Goal: Navigation & Orientation: Find specific page/section

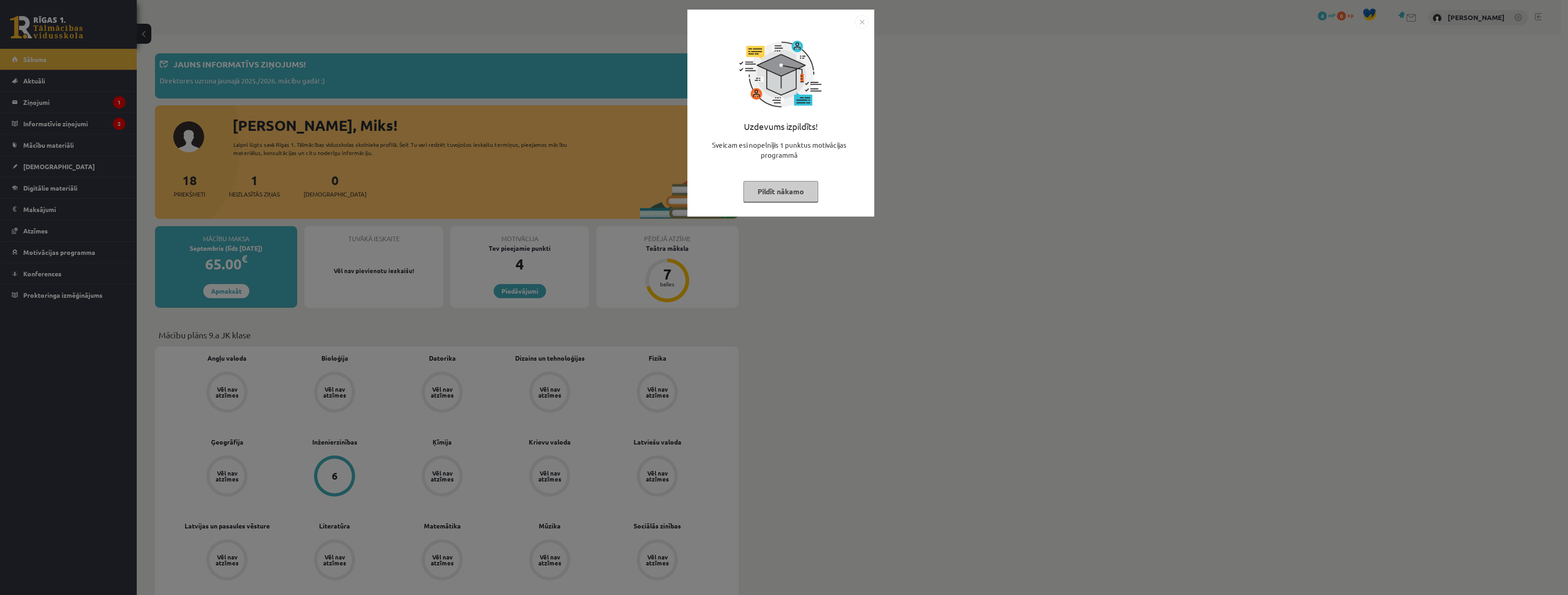
click at [858, 22] on img "Close" at bounding box center [862, 22] width 14 height 14
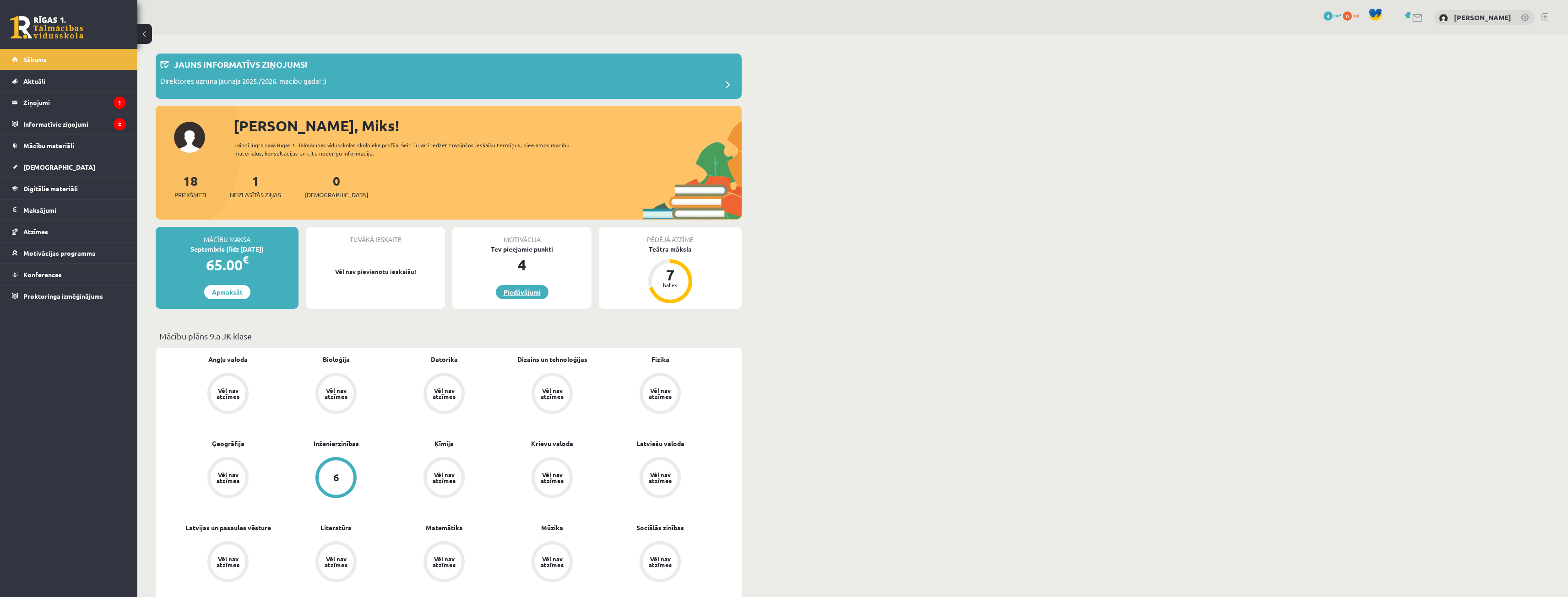
click at [535, 295] on link "Piedāvājumi" at bounding box center [522, 292] width 53 height 14
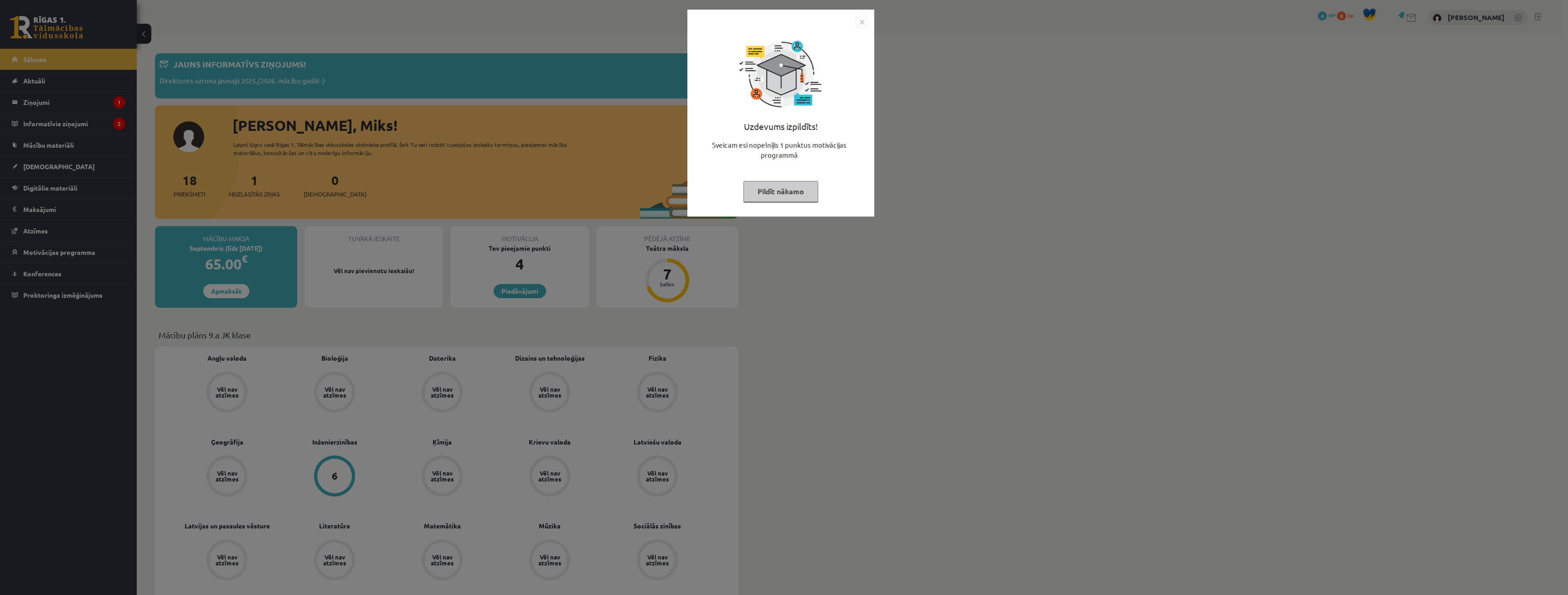
click at [805, 186] on button "Pildīt nākamo" at bounding box center [780, 191] width 75 height 21
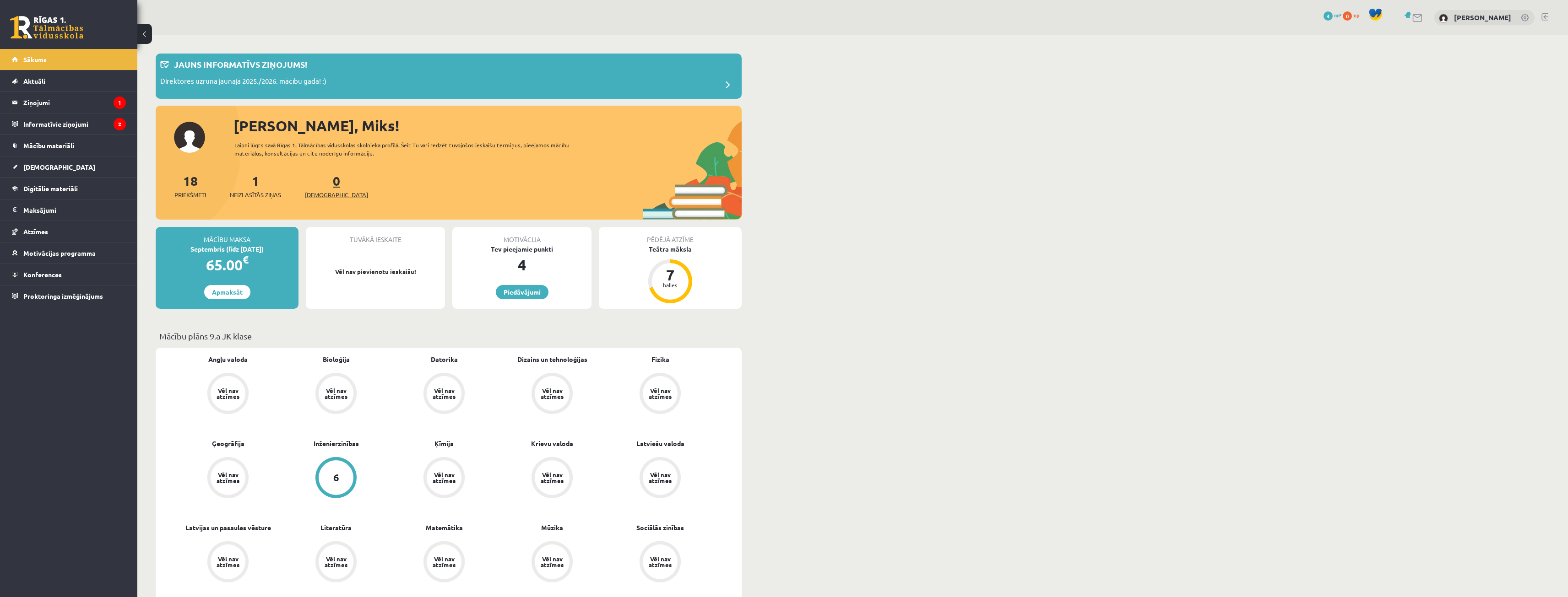
click at [319, 186] on div "0 Ieskaites" at bounding box center [336, 185] width 63 height 29
click at [321, 190] on span "[DEMOGRAPHIC_DATA]" at bounding box center [336, 195] width 63 height 9
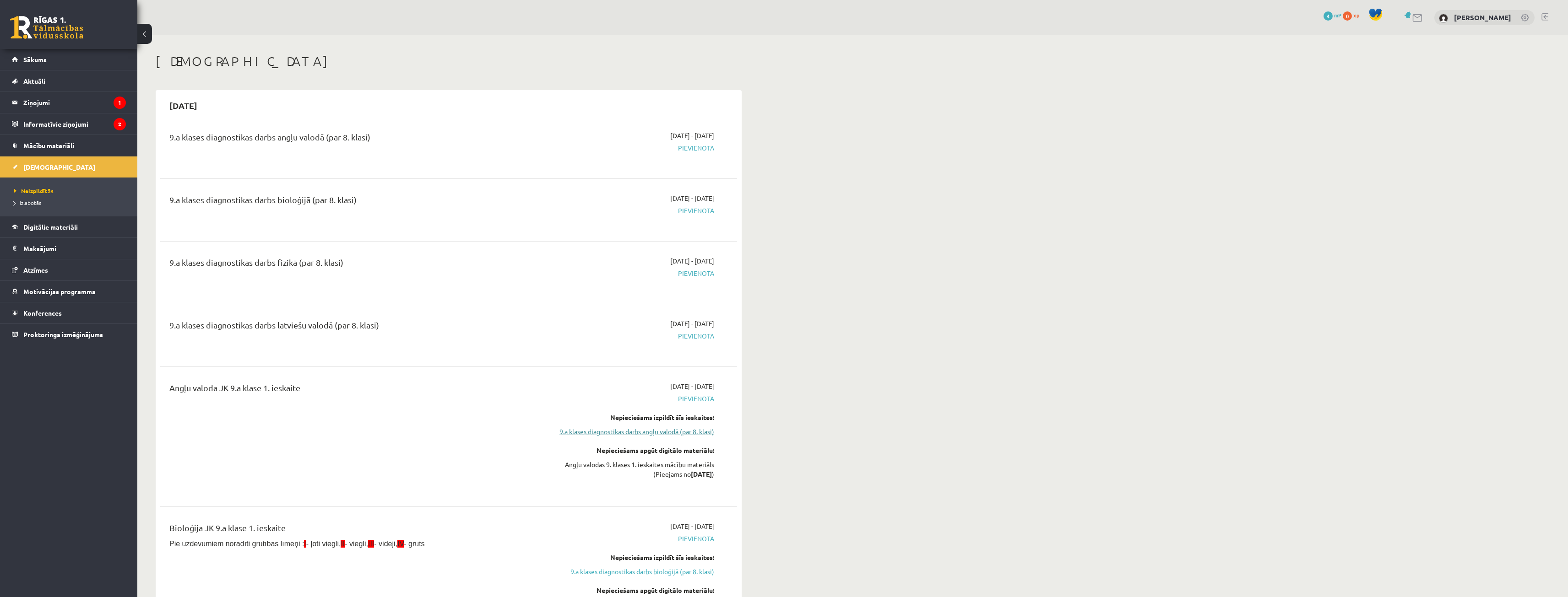
click at [642, 429] on link "9.a klases diagnostikas darbs angļu valodā (par 8. klasi)" at bounding box center [627, 432] width 173 height 9
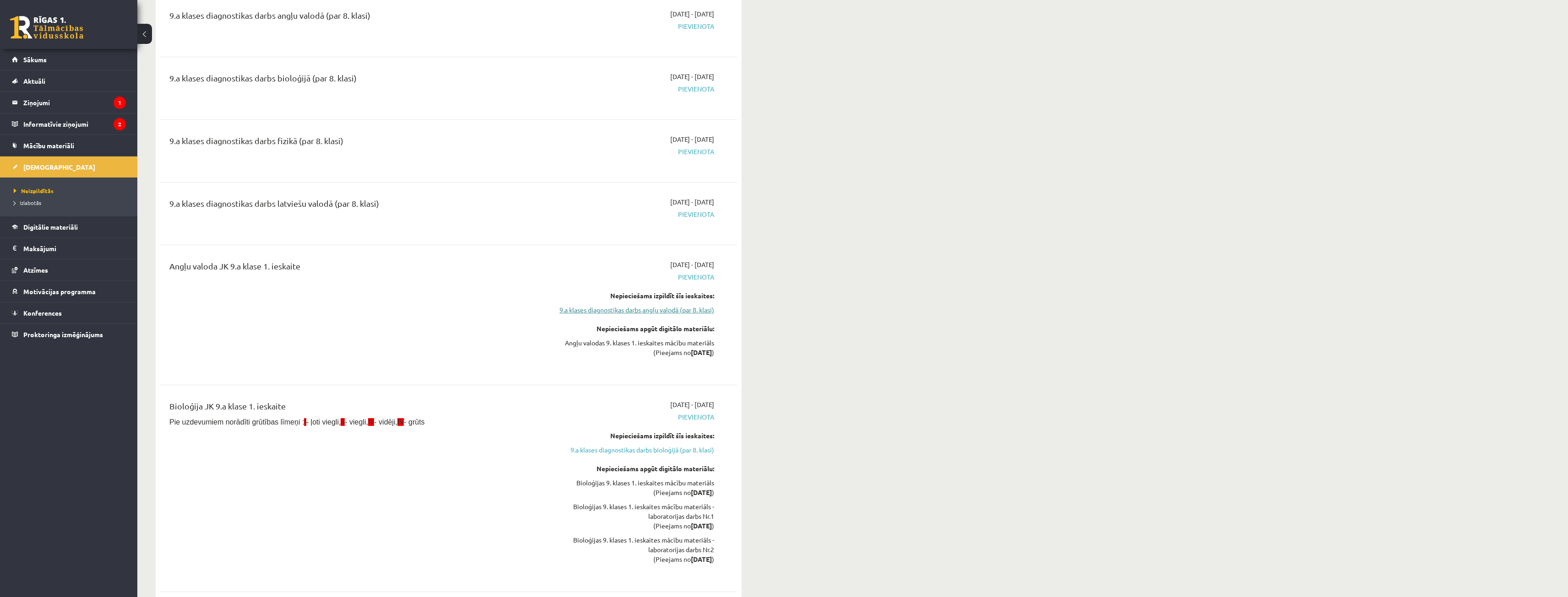
click at [694, 309] on link "9.a klases diagnostikas darbs angļu valodā (par 8. klasi)" at bounding box center [627, 310] width 173 height 9
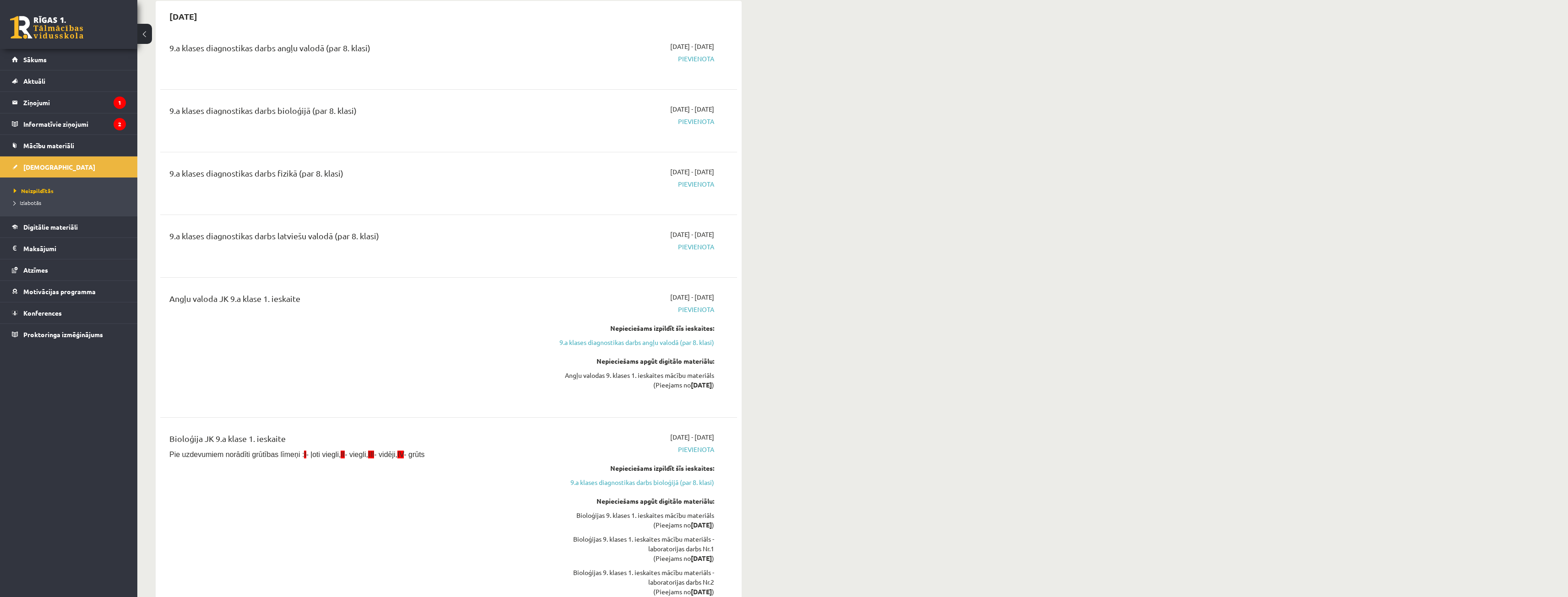
scroll to position [91, 0]
click at [91, 125] on legend "Informatīvie ziņojumi 2" at bounding box center [74, 124] width 103 height 21
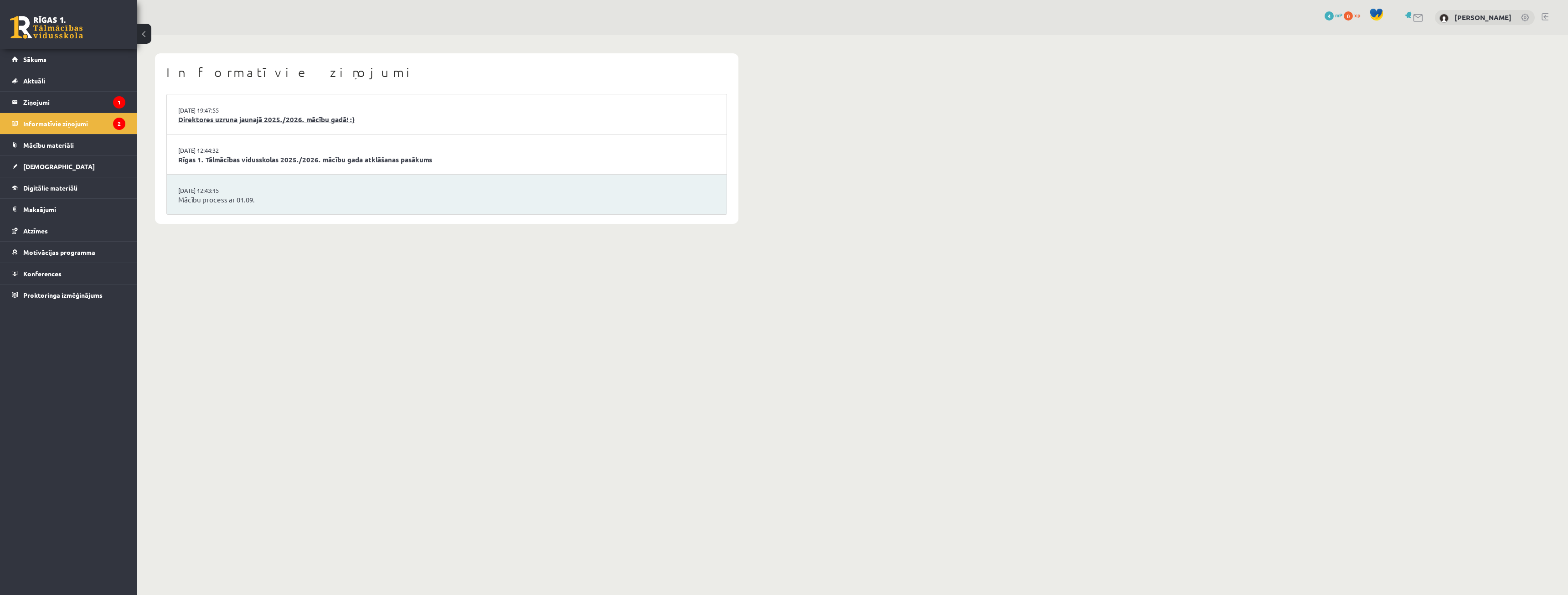
click at [259, 116] on link "Direktores uzruna jaunajā 2025./2026. mācību gadā! :)" at bounding box center [446, 120] width 537 height 11
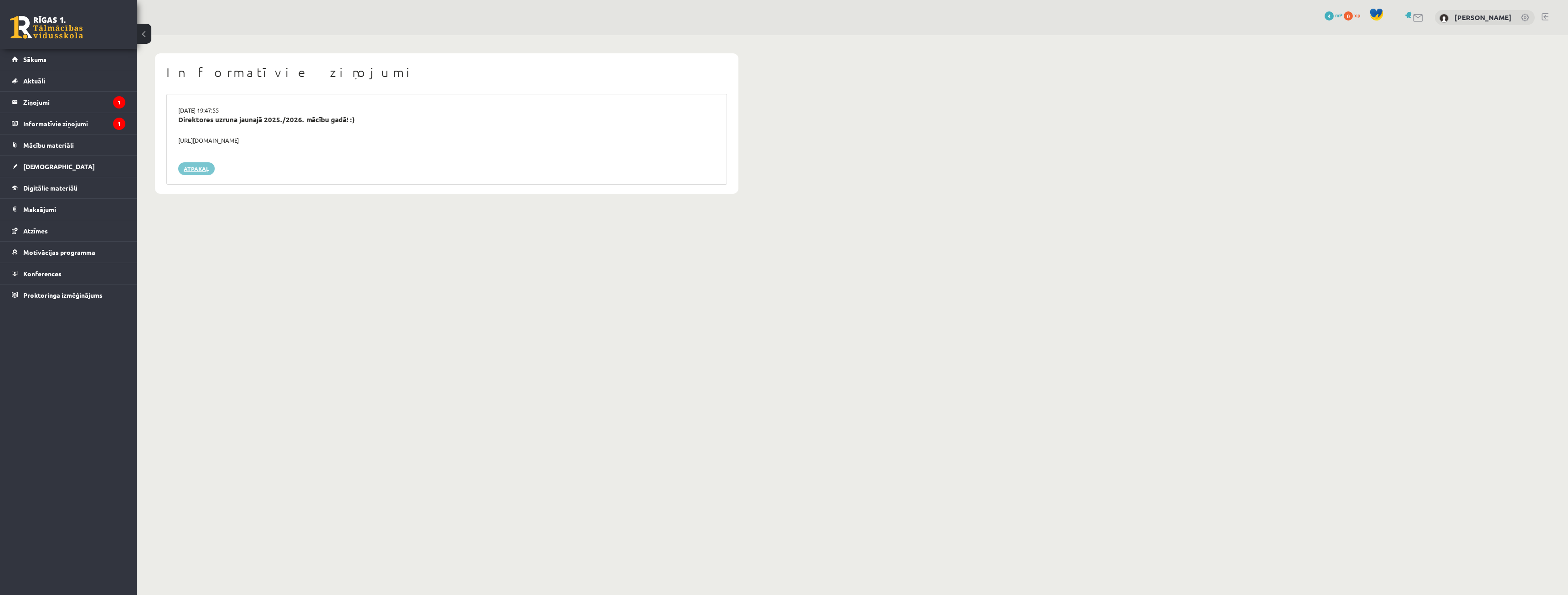
click at [206, 167] on link "Atpakaļ" at bounding box center [196, 169] width 36 height 13
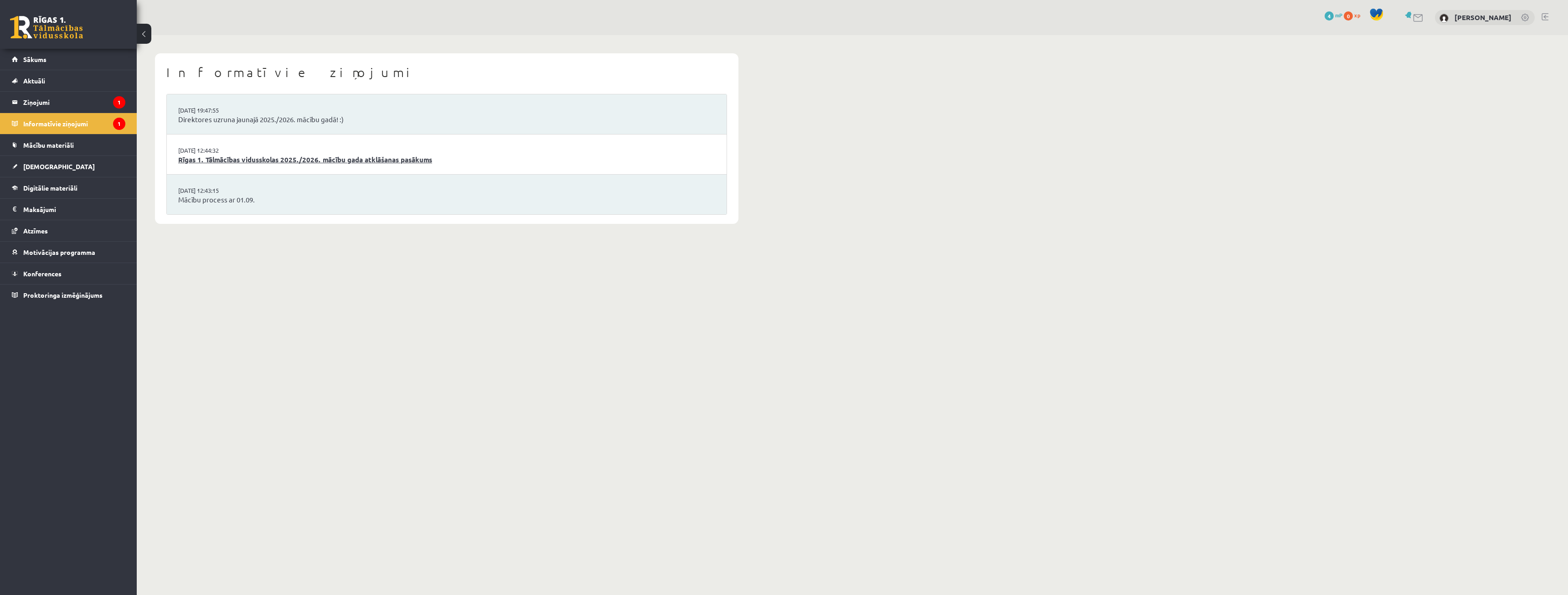
click at [228, 163] on link "Rīgas 1. Tālmācības vidusskolas 2025./2026. mācību gada atklāšanas pasākums" at bounding box center [446, 160] width 537 height 11
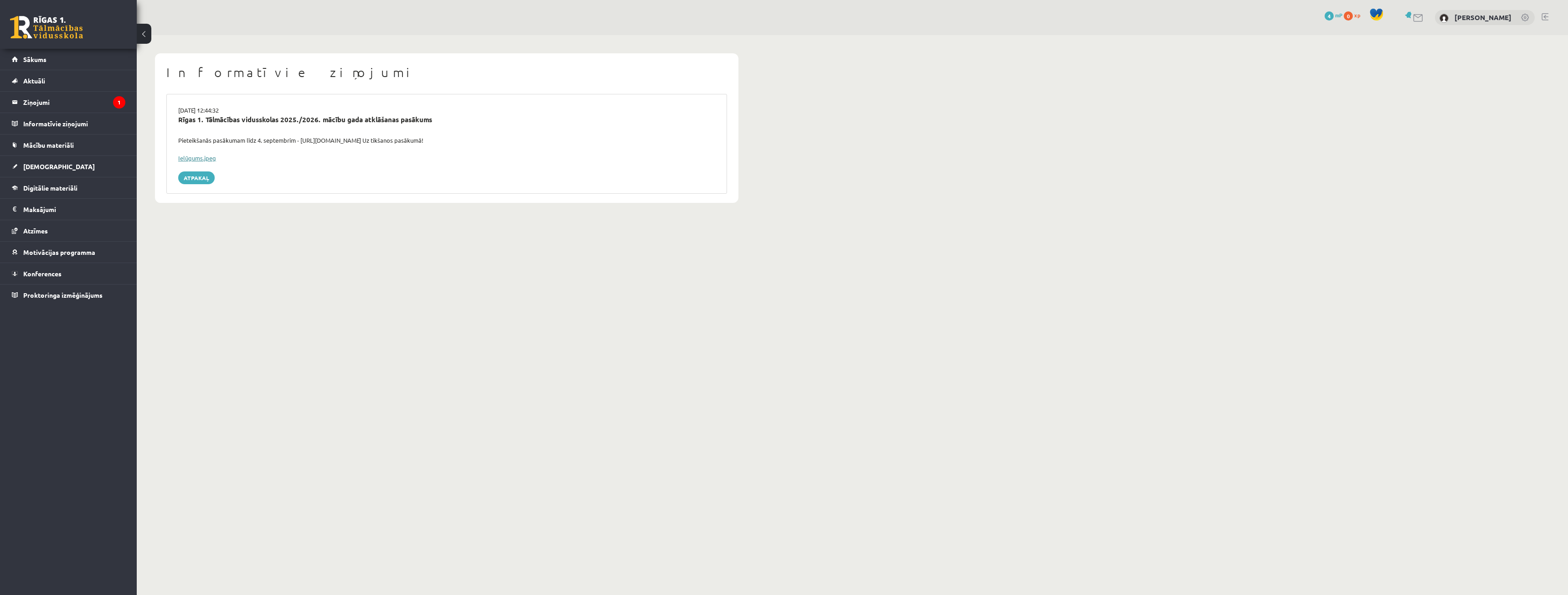
click at [204, 160] on link "Ielūgums.jpeg" at bounding box center [196, 158] width 38 height 8
click at [209, 177] on link "Atpakaļ" at bounding box center [196, 178] width 36 height 13
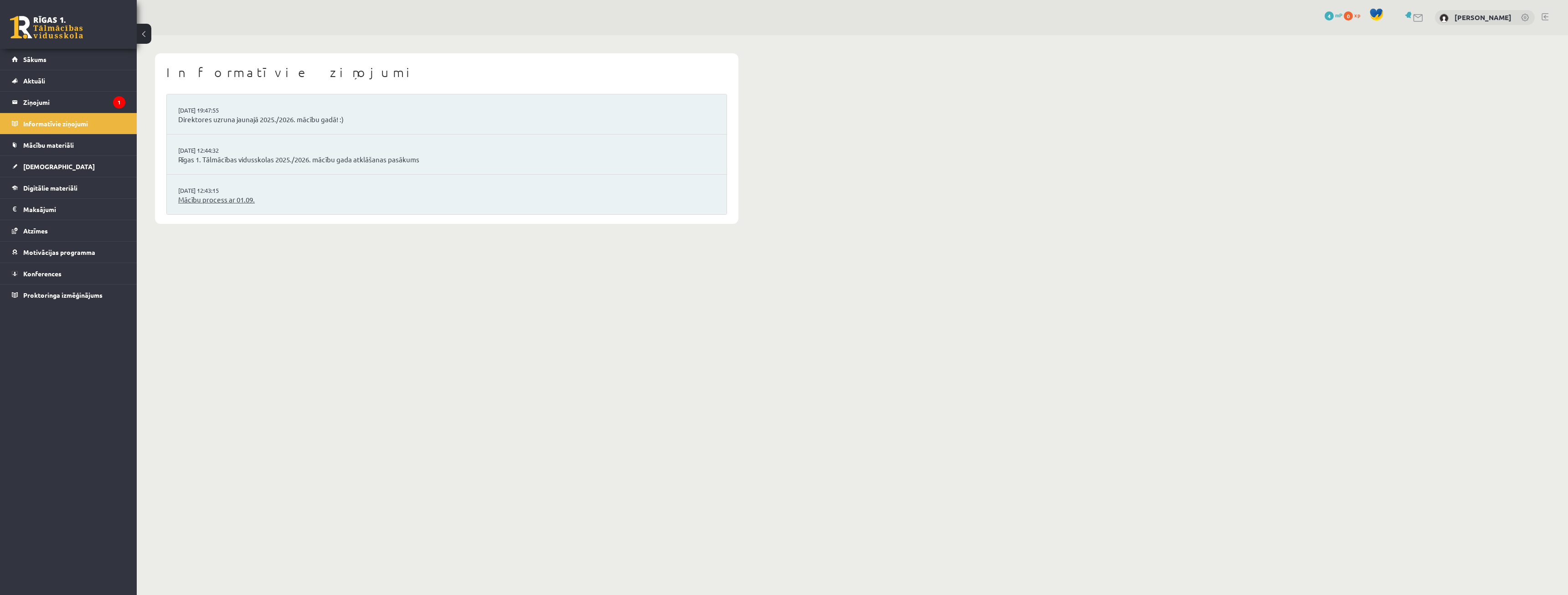
click at [239, 205] on link "Mācību process ar 01.09." at bounding box center [446, 200] width 537 height 11
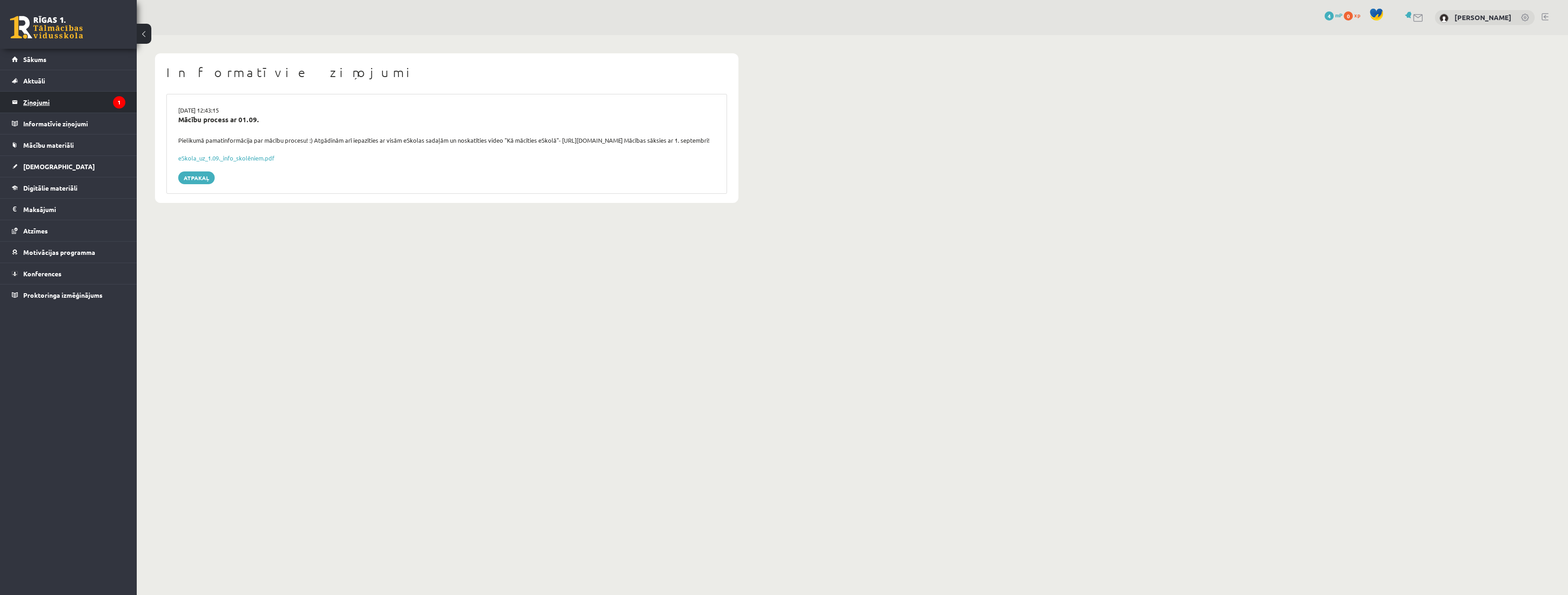
click at [74, 105] on legend "Ziņojumi 1" at bounding box center [74, 102] width 102 height 21
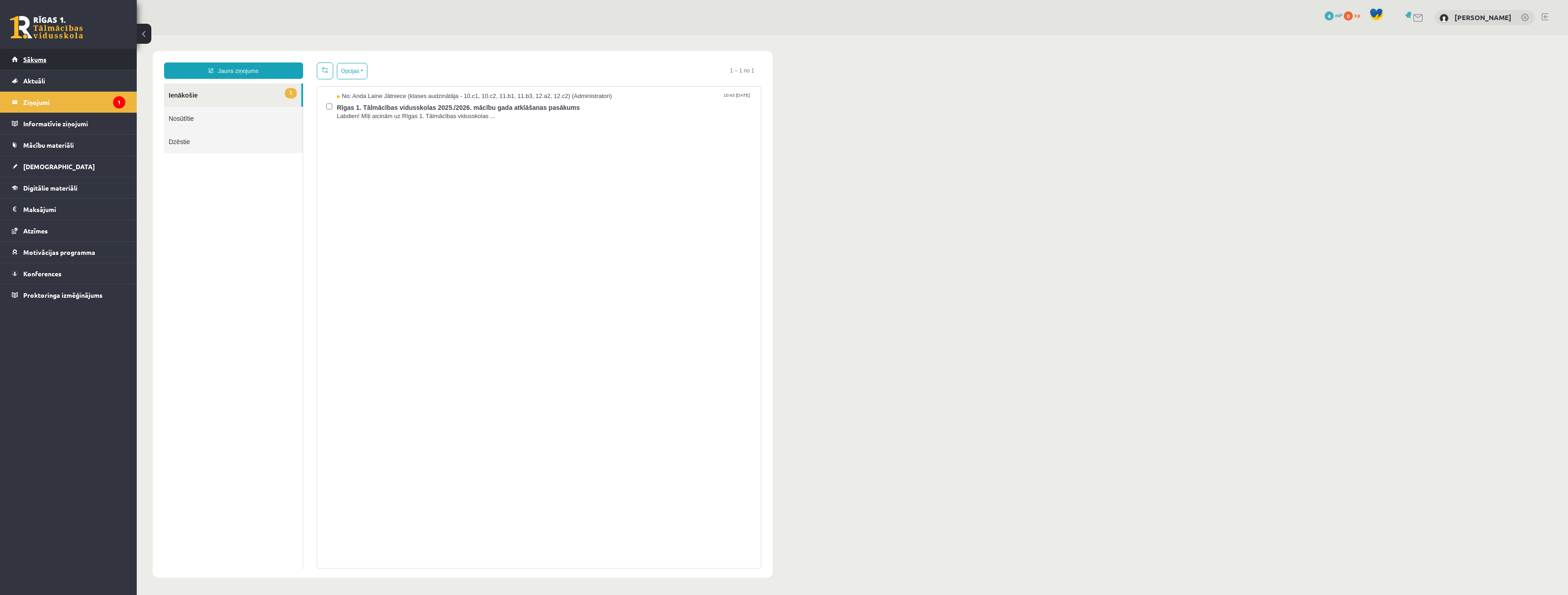
click at [53, 68] on link "Sākums" at bounding box center [68, 59] width 113 height 21
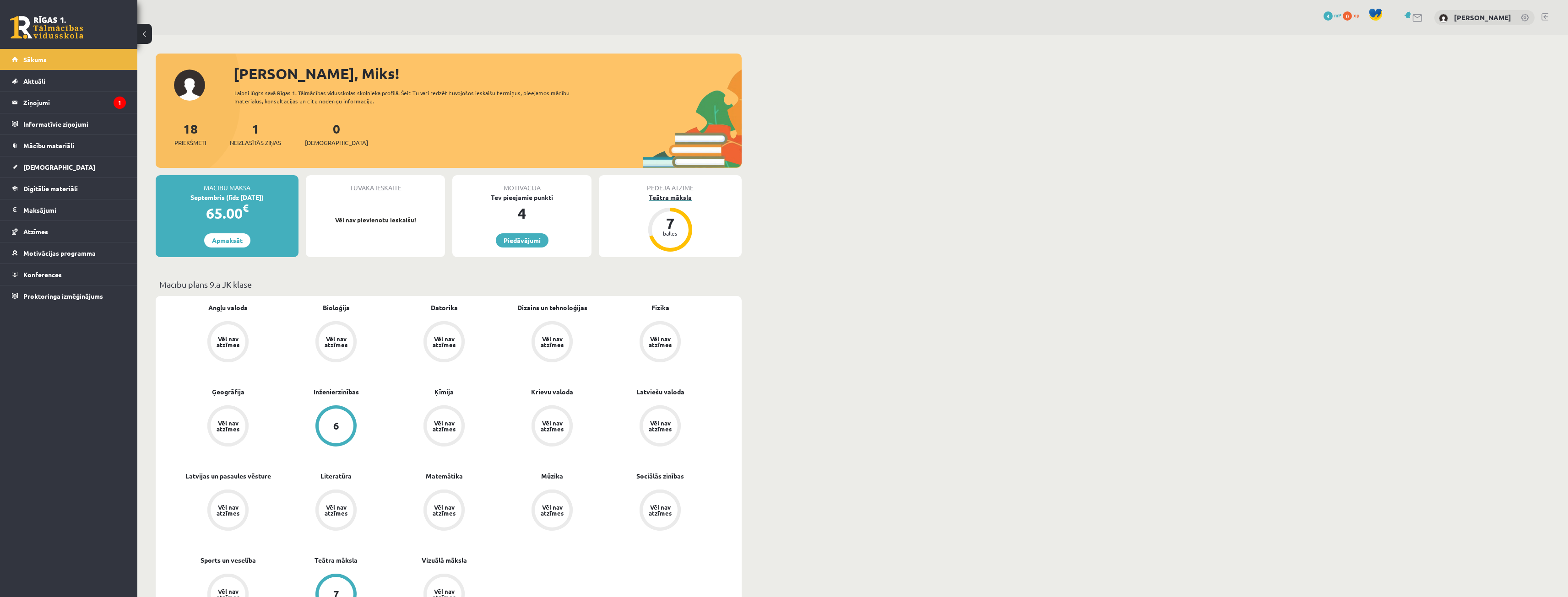
click at [665, 221] on div "7" at bounding box center [671, 223] width 28 height 15
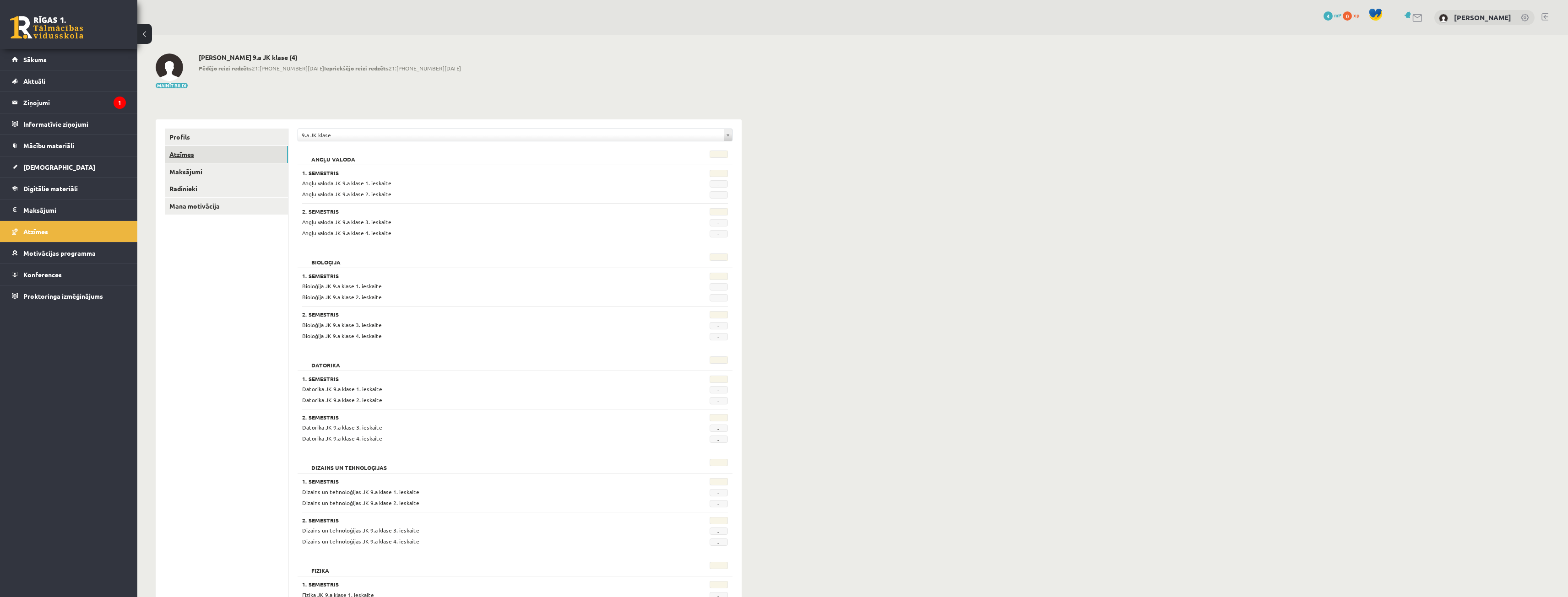
click at [207, 152] on link "Atzīmes" at bounding box center [226, 155] width 123 height 17
click at [246, 188] on link "Radinieki" at bounding box center [226, 189] width 123 height 17
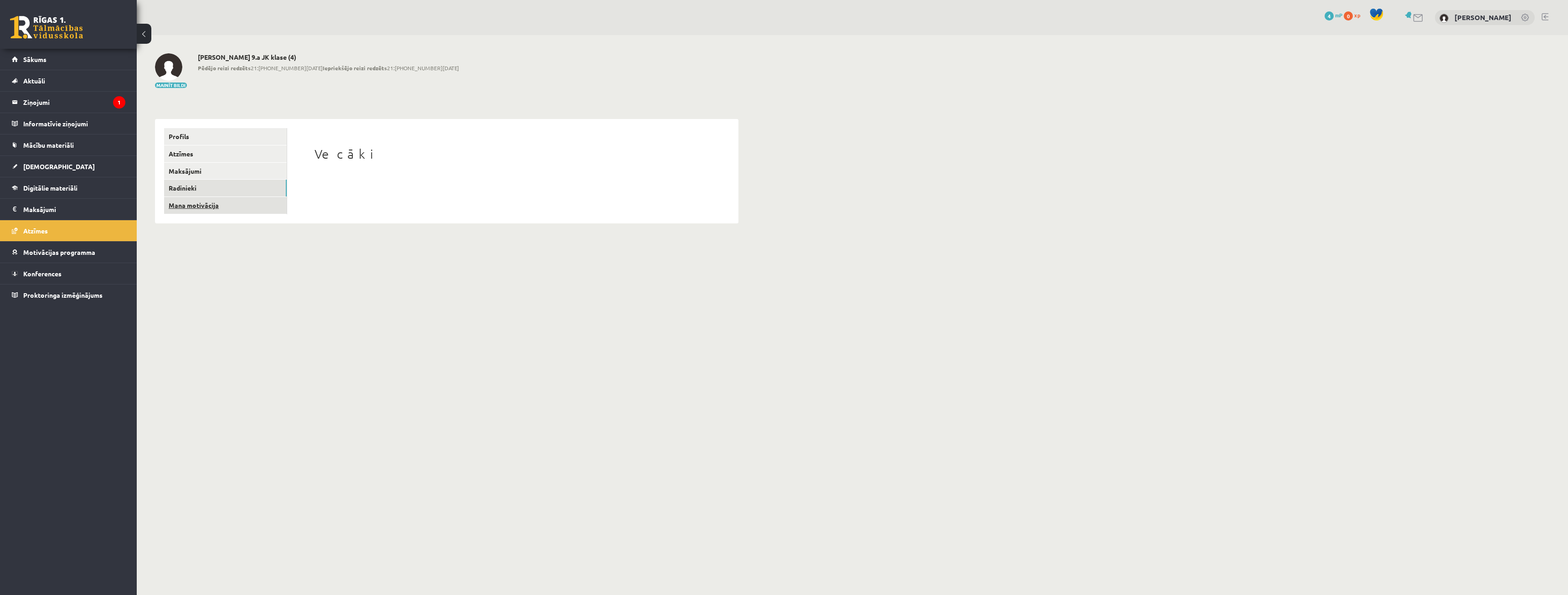
click at [230, 206] on link "Mana motivācija" at bounding box center [225, 206] width 122 height 17
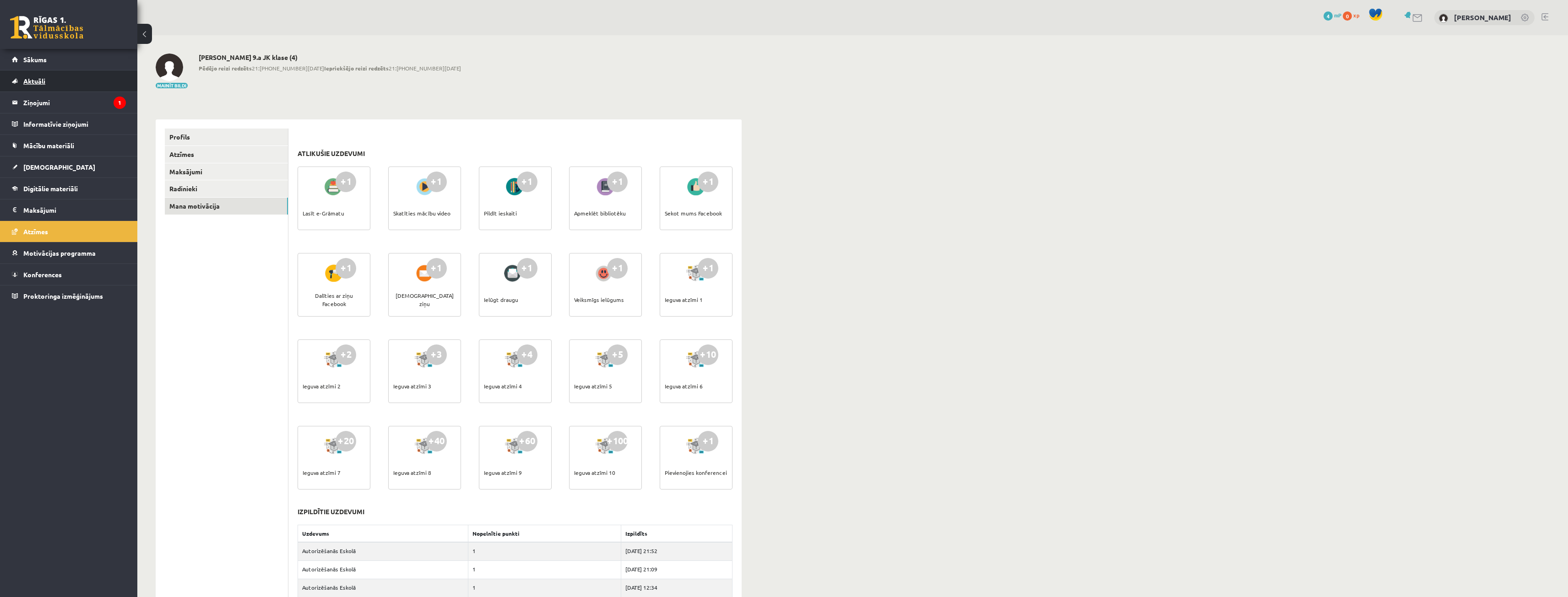
click at [61, 70] on link "Aktuāli" at bounding box center [68, 80] width 114 height 21
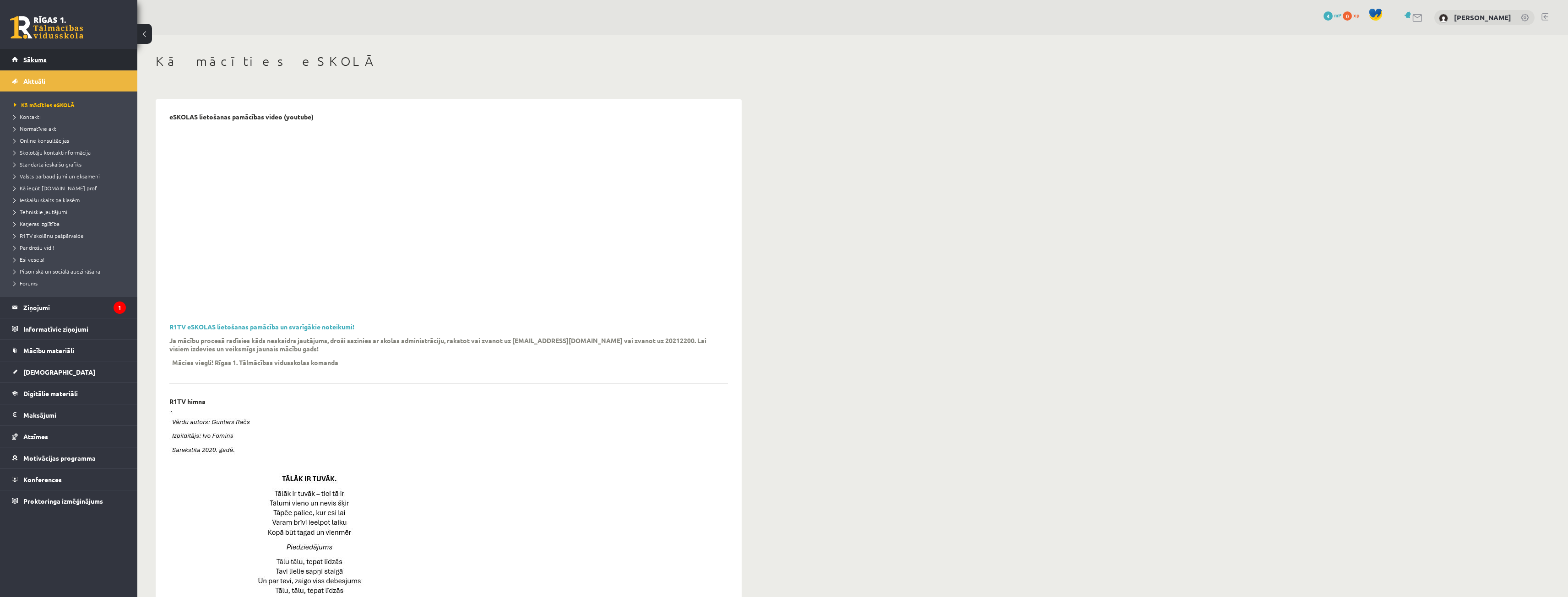
click at [61, 67] on link "Sākums" at bounding box center [68, 59] width 114 height 21
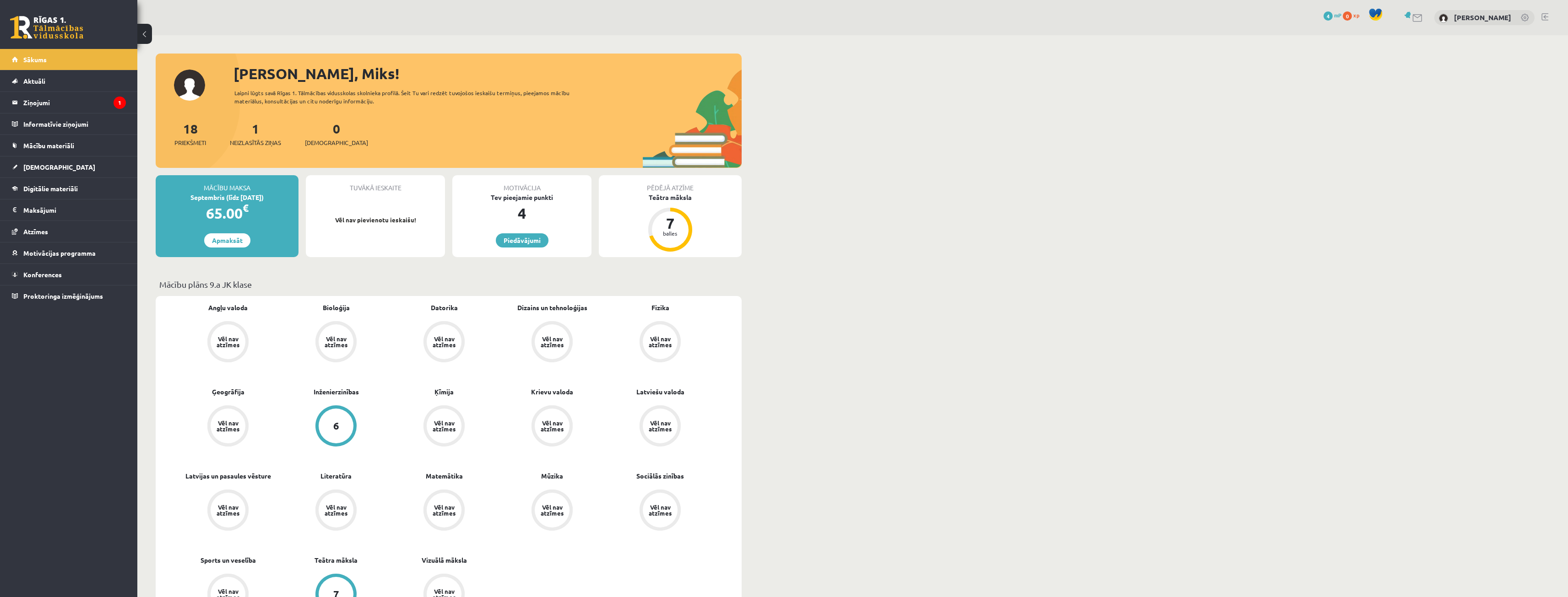
click at [1527, 19] on link at bounding box center [1525, 19] width 9 height 9
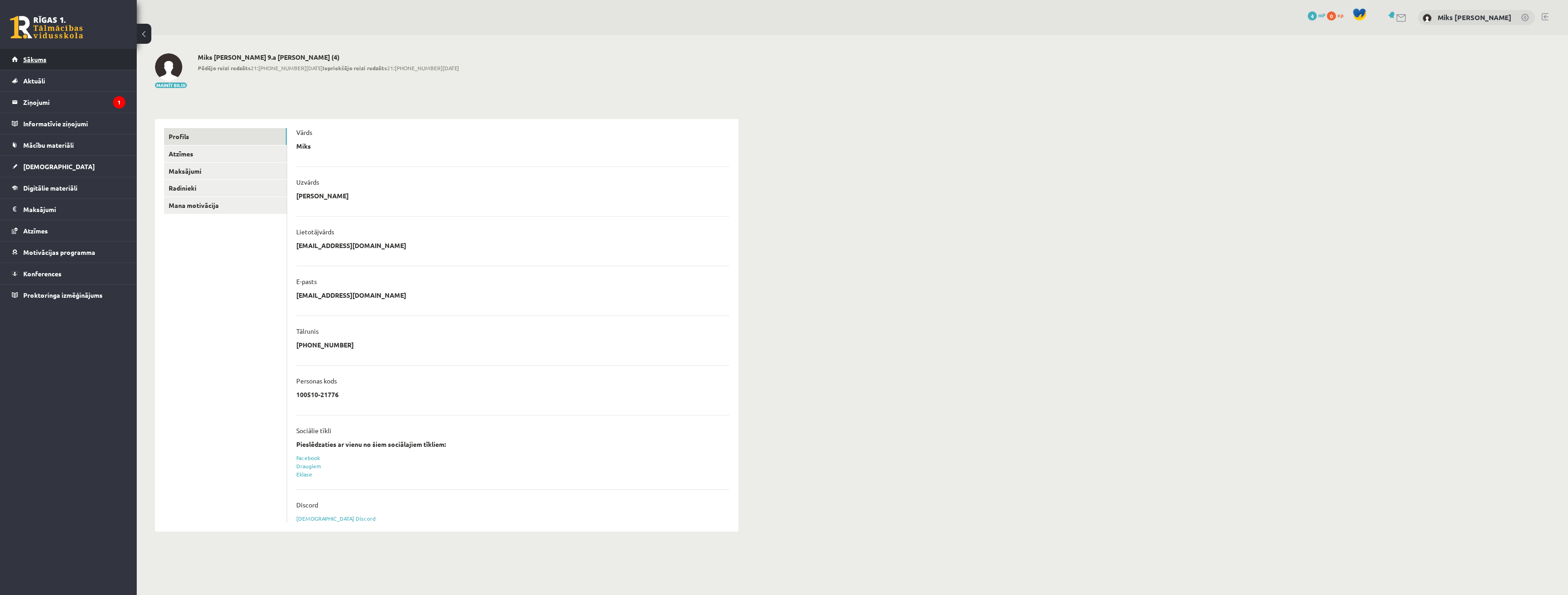
click at [81, 66] on link "Sākums" at bounding box center [68, 59] width 113 height 21
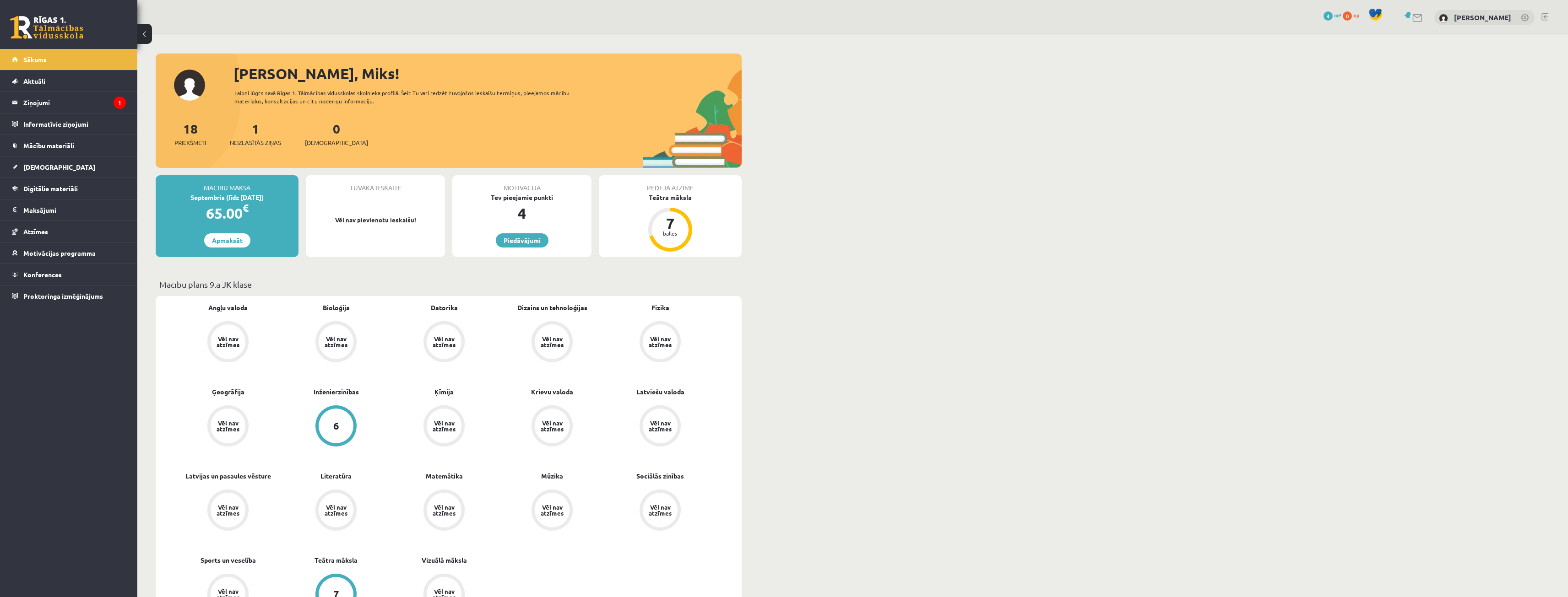
click at [1515, 20] on div "[PERSON_NAME]" at bounding box center [1484, 18] width 101 height 15
click at [1522, 14] on link at bounding box center [1525, 19] width 9 height 9
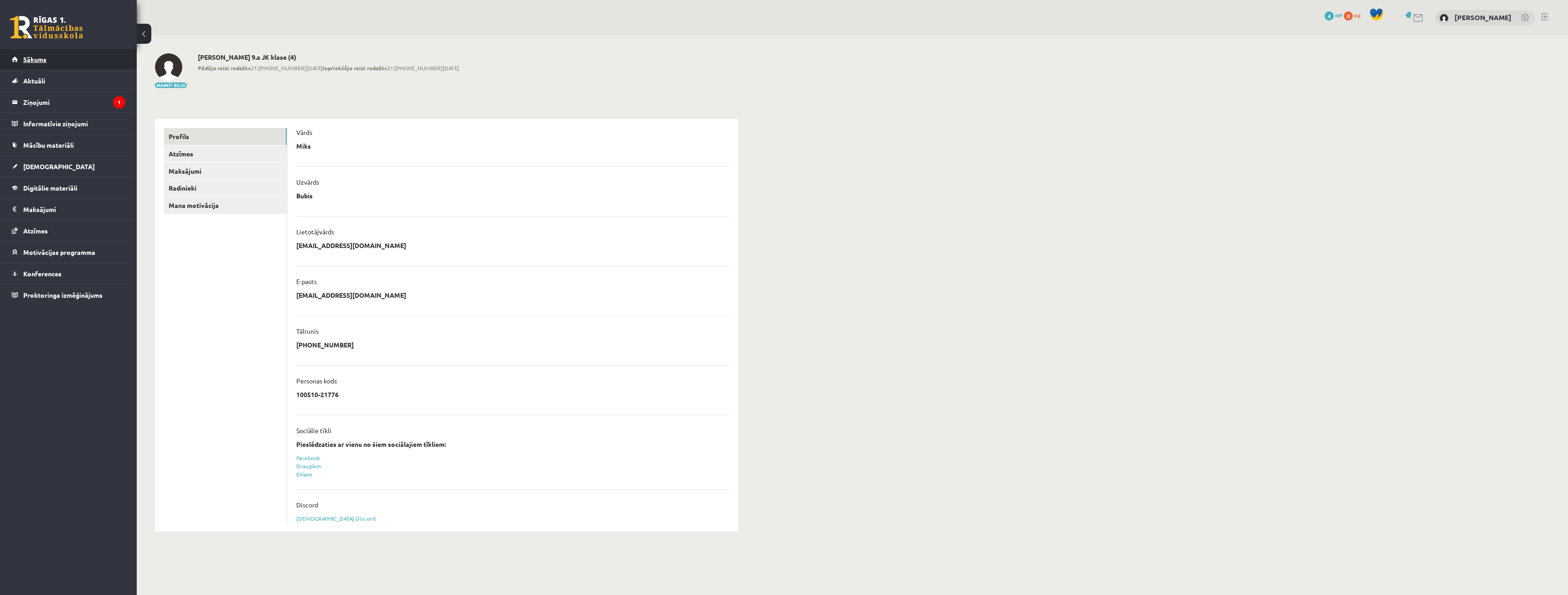
click at [52, 62] on link "Sākums" at bounding box center [68, 59] width 113 height 21
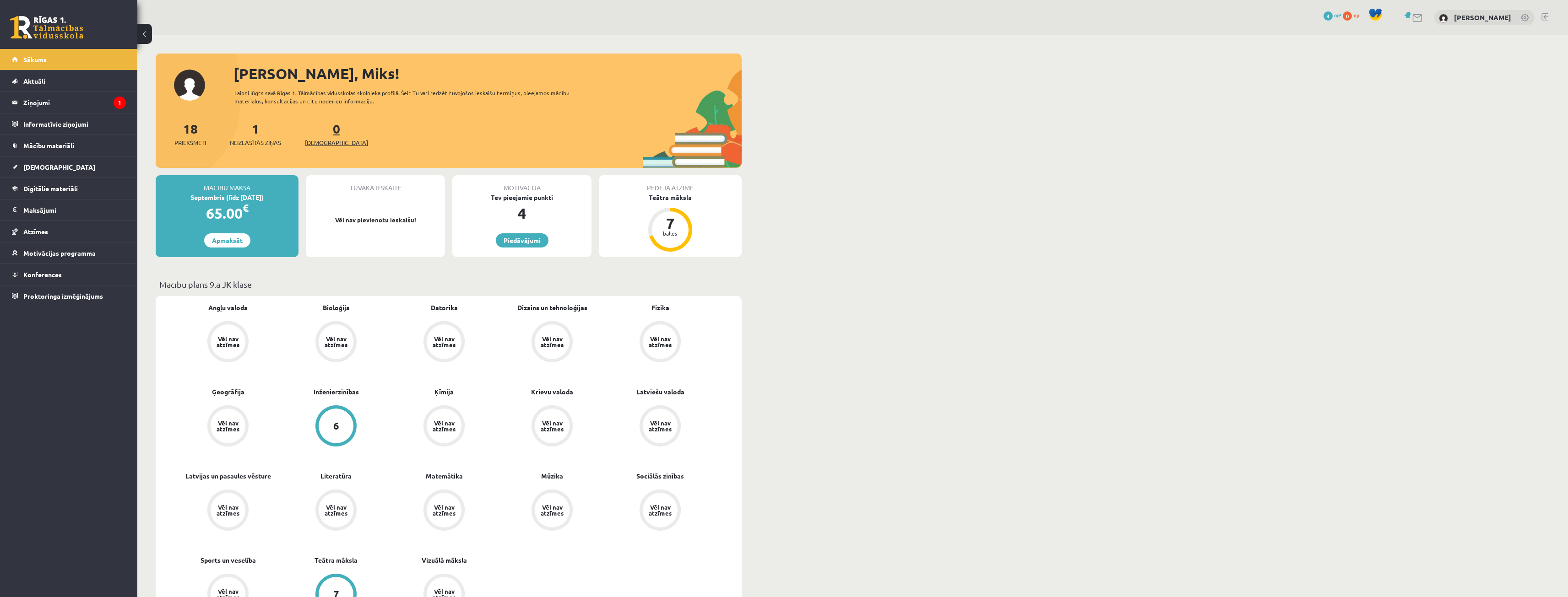
click at [326, 144] on span "[DEMOGRAPHIC_DATA]" at bounding box center [336, 143] width 63 height 9
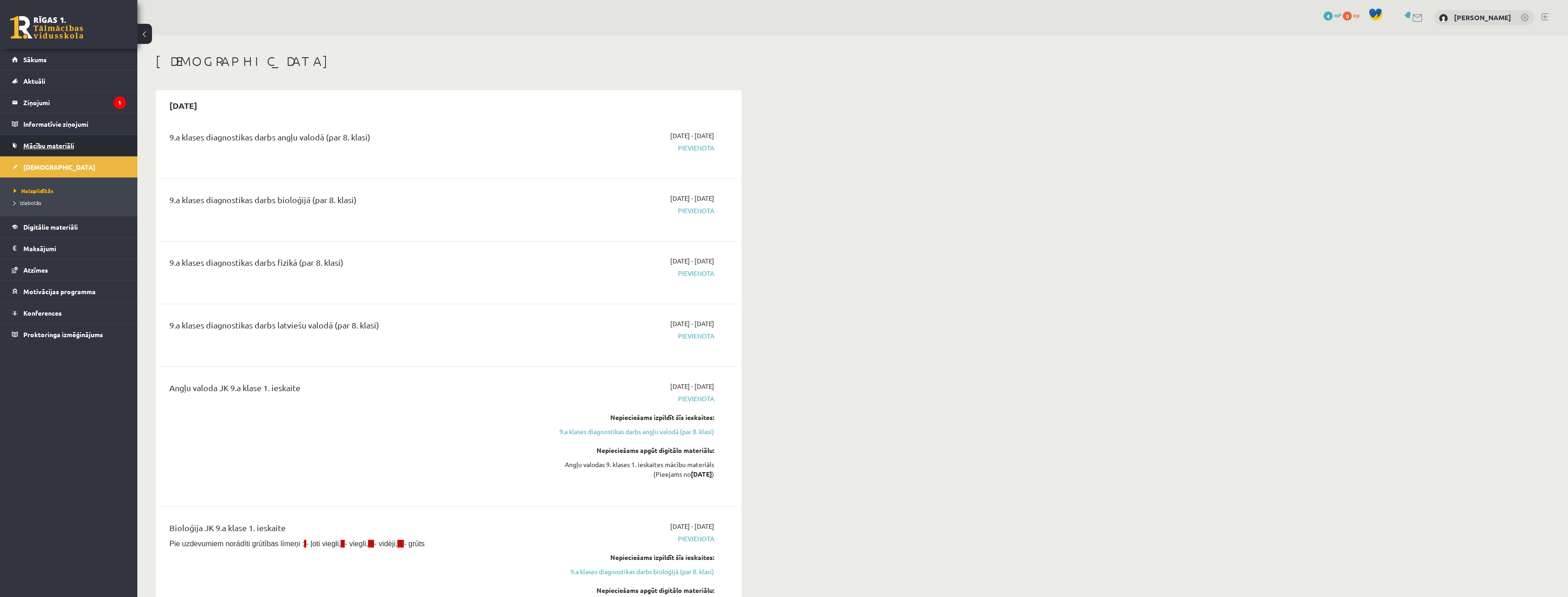
click at [60, 142] on span "Mācību materiāli" at bounding box center [49, 145] width 51 height 9
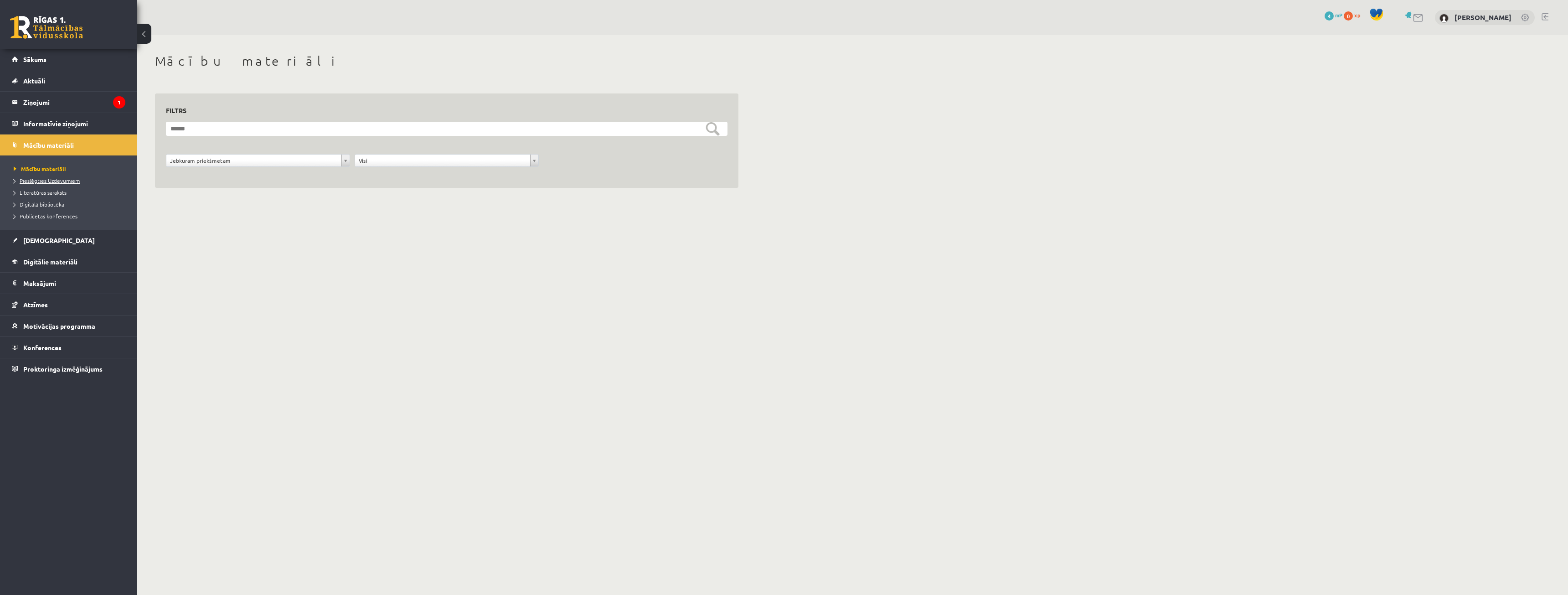
click at [42, 178] on span "Pieslēgties Uzdevumiem" at bounding box center [47, 180] width 66 height 7
click at [53, 69] on link "Sākums" at bounding box center [68, 59] width 113 height 21
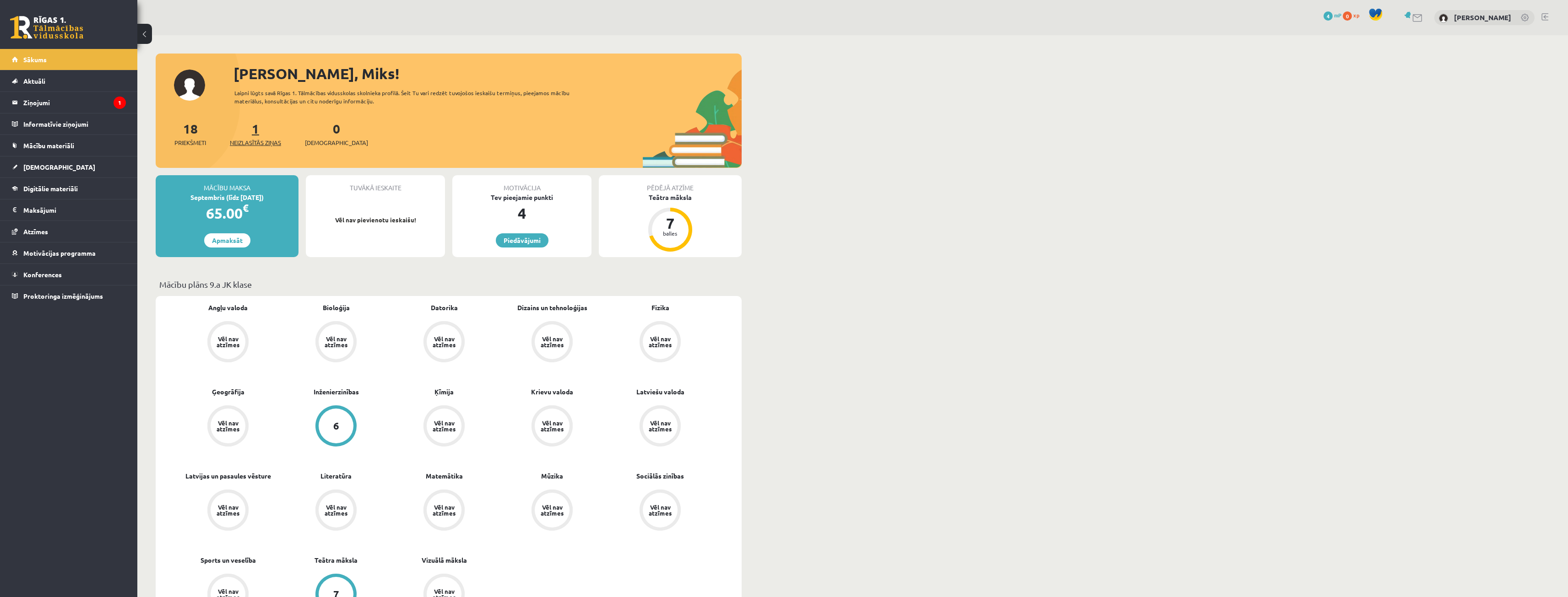
click at [279, 142] on span "Neizlasītās ziņas" at bounding box center [255, 143] width 51 height 9
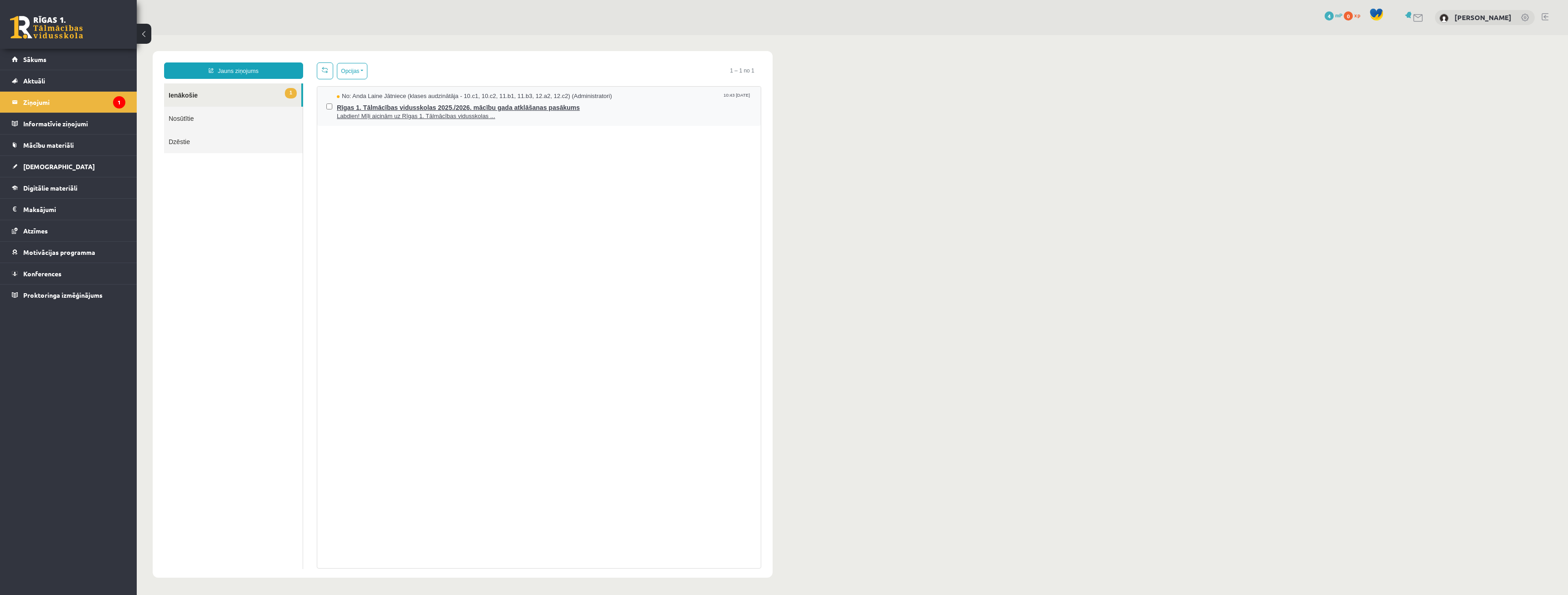
click at [337, 113] on span "Labdien! Mīļi aicinām uz Rīgas 1. Tālmācības vidusskolas ..." at bounding box center [544, 116] width 415 height 8
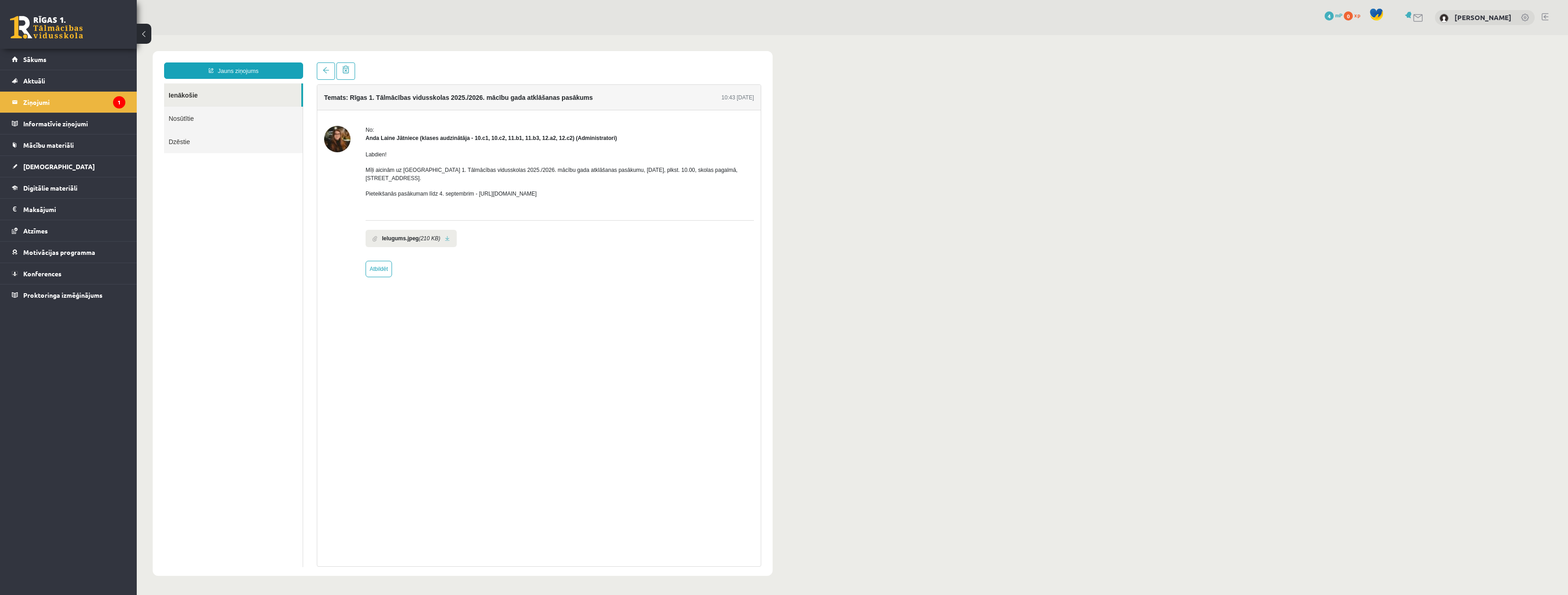
click at [447, 236] on link at bounding box center [447, 239] width 5 height 6
click at [112, 106] on legend "Ziņojumi 1" at bounding box center [74, 102] width 102 height 21
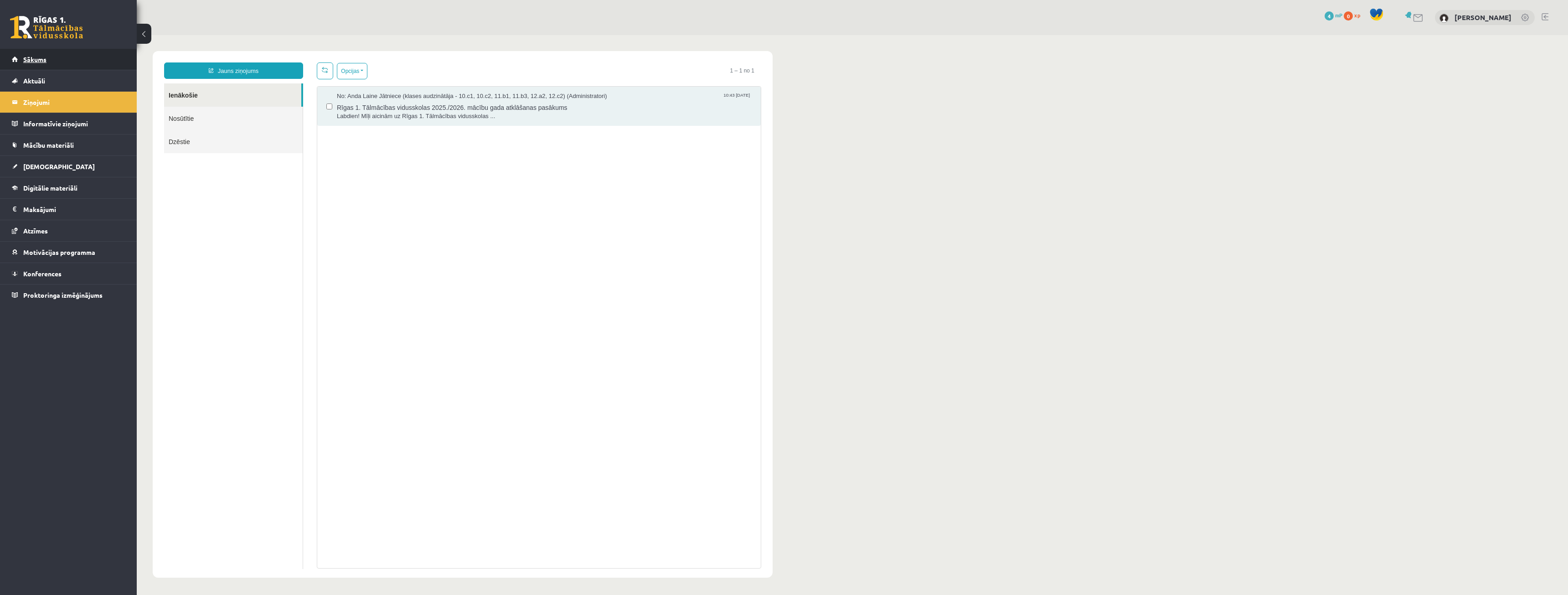
click at [89, 67] on link "Sākums" at bounding box center [68, 59] width 113 height 21
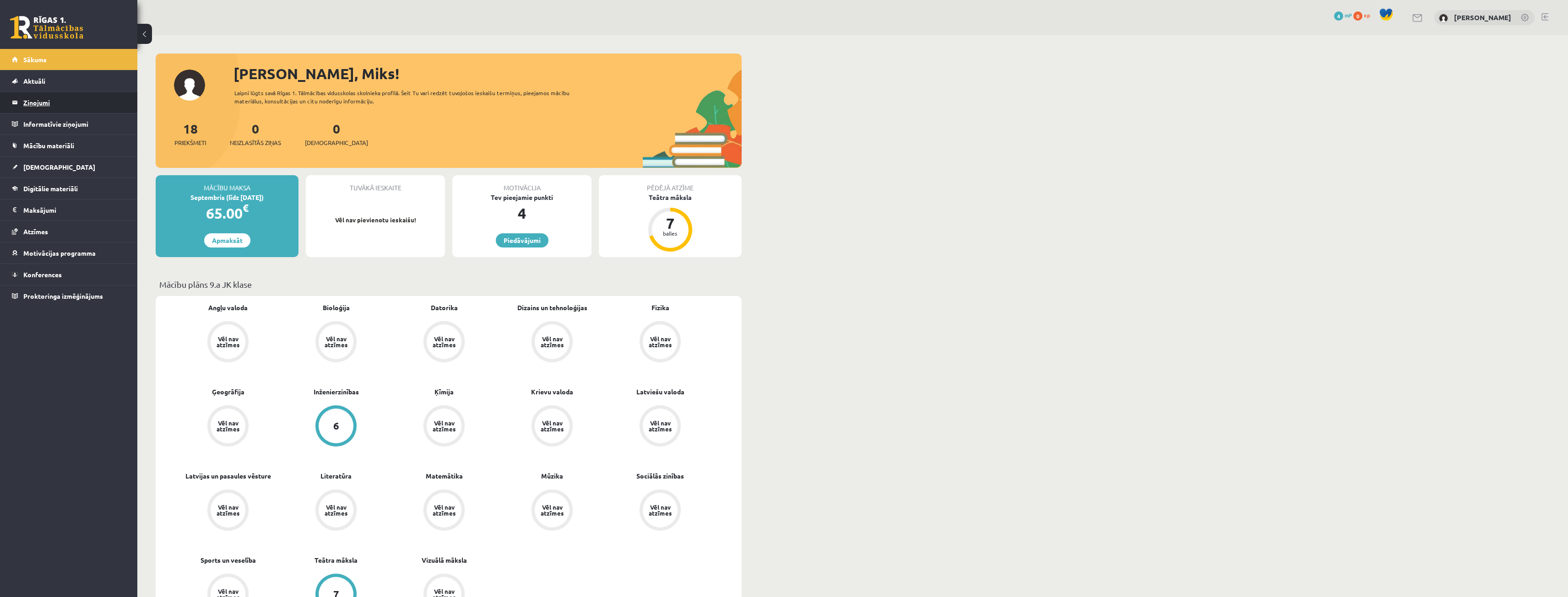
click at [86, 105] on legend "Ziņojumi 0" at bounding box center [74, 102] width 103 height 21
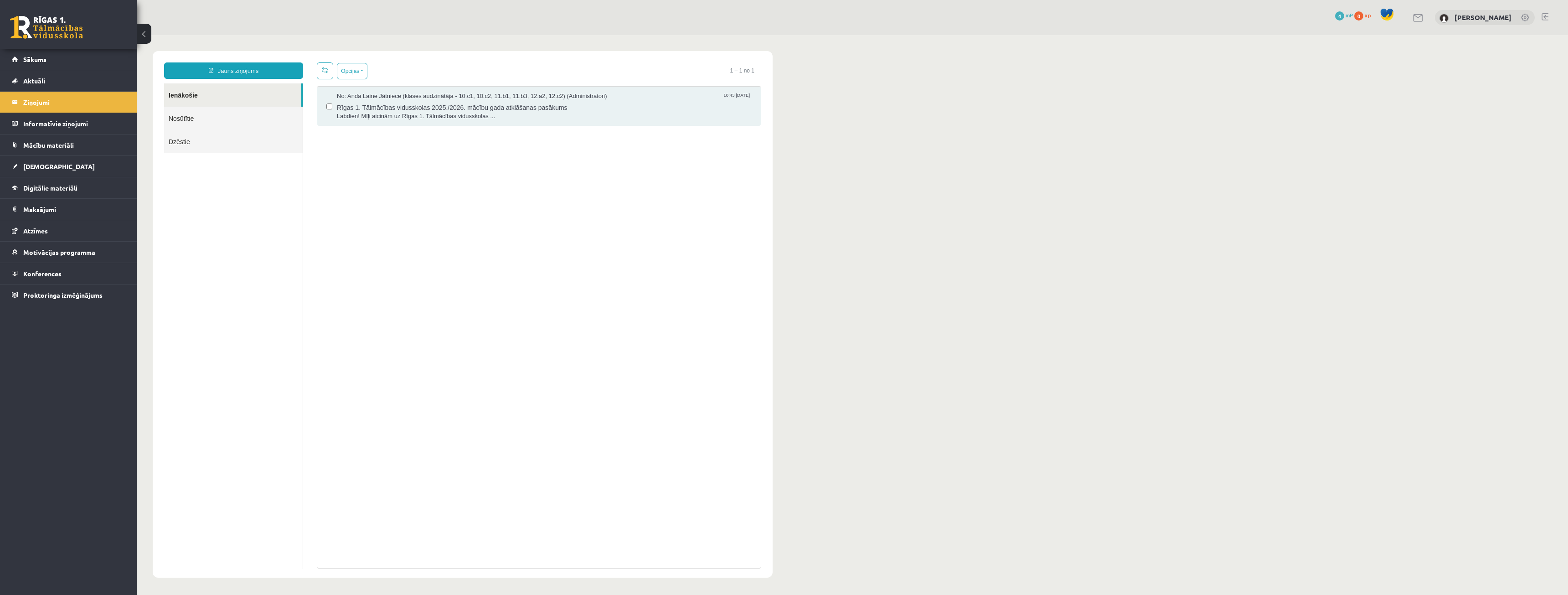
click at [200, 123] on link "Nosūtītie" at bounding box center [233, 118] width 139 height 23
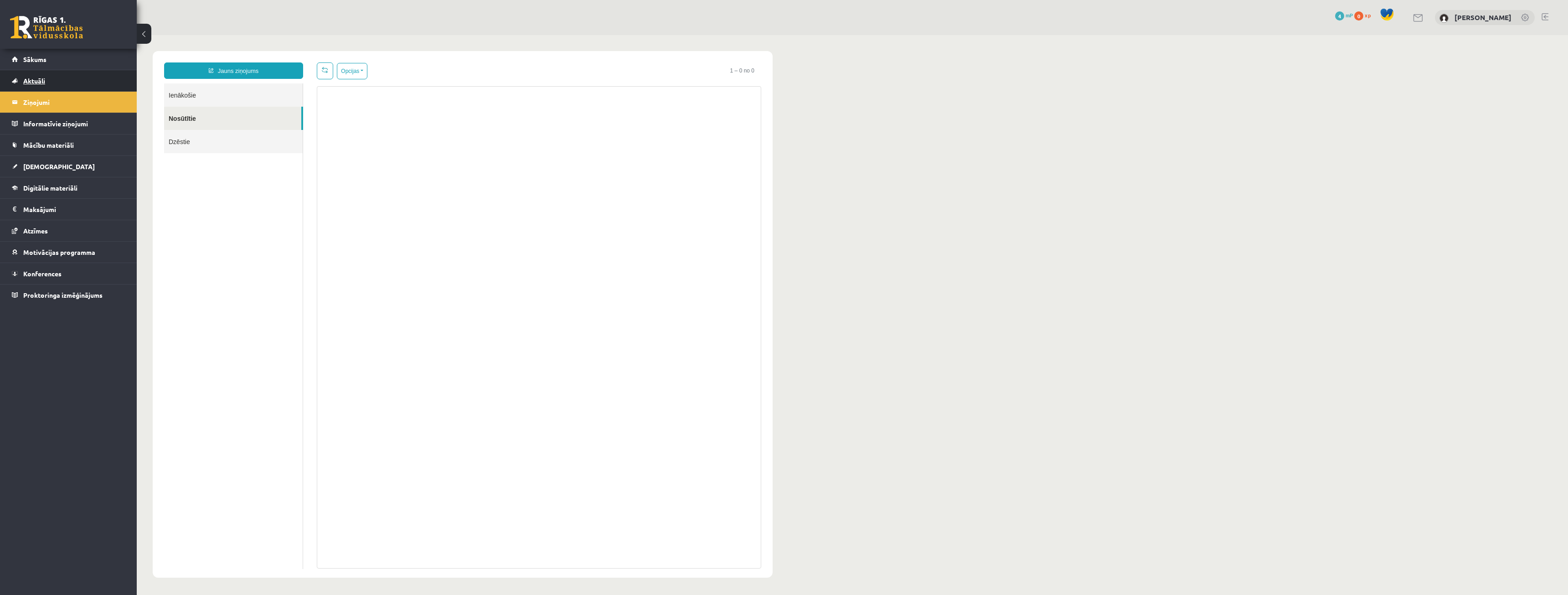
click at [59, 83] on link "Aktuāli" at bounding box center [68, 80] width 113 height 21
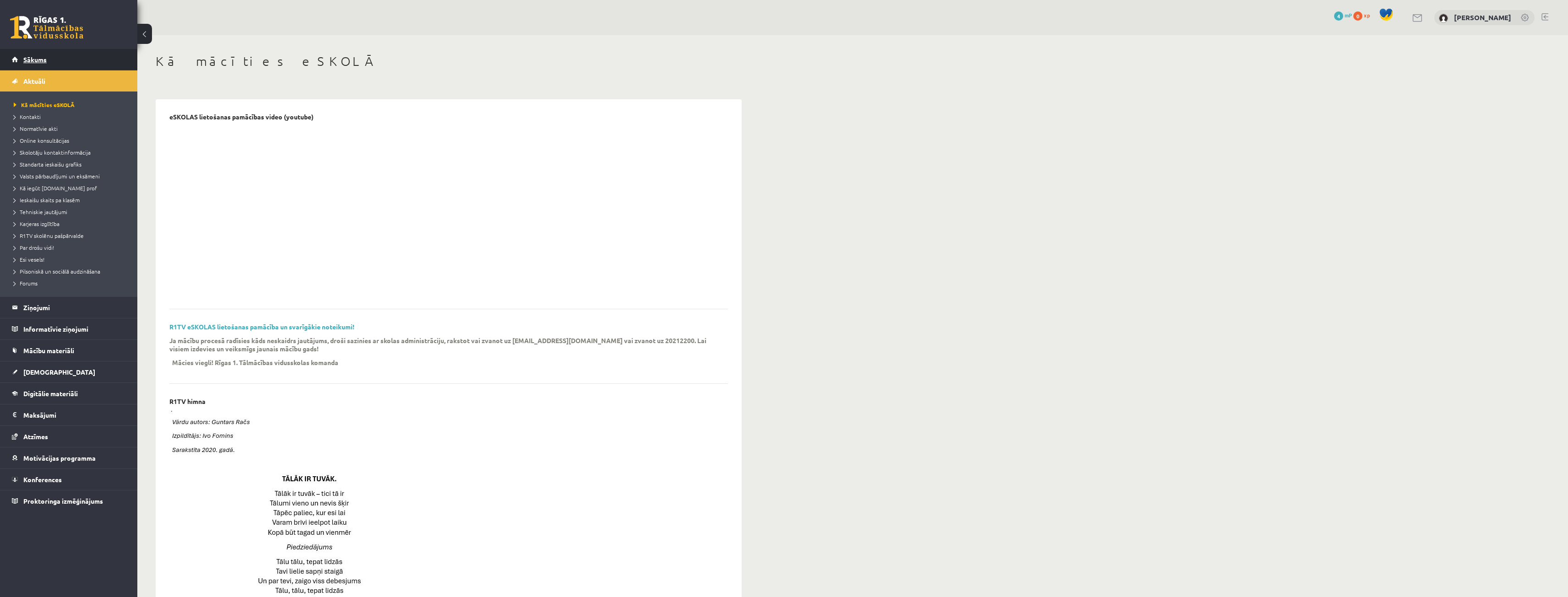
click at [53, 65] on link "Sākums" at bounding box center [68, 59] width 114 height 21
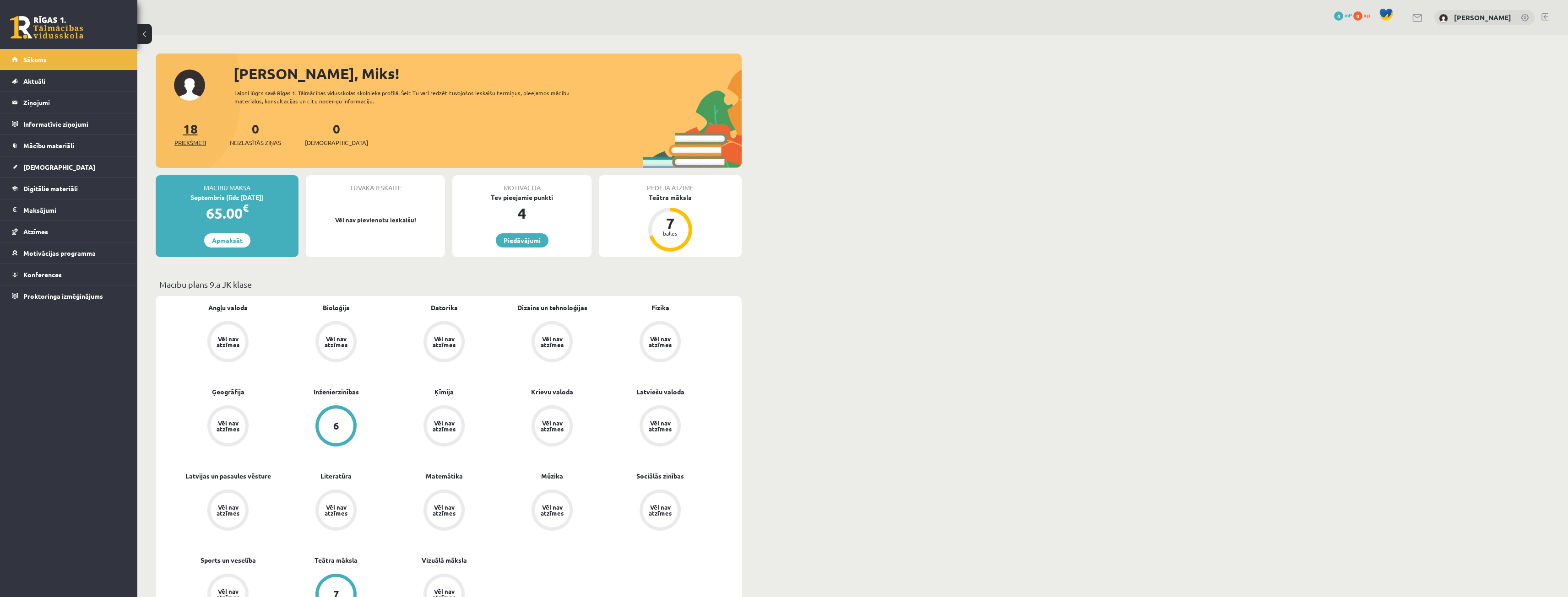
click at [196, 138] on span "Priekšmeti" at bounding box center [190, 143] width 32 height 9
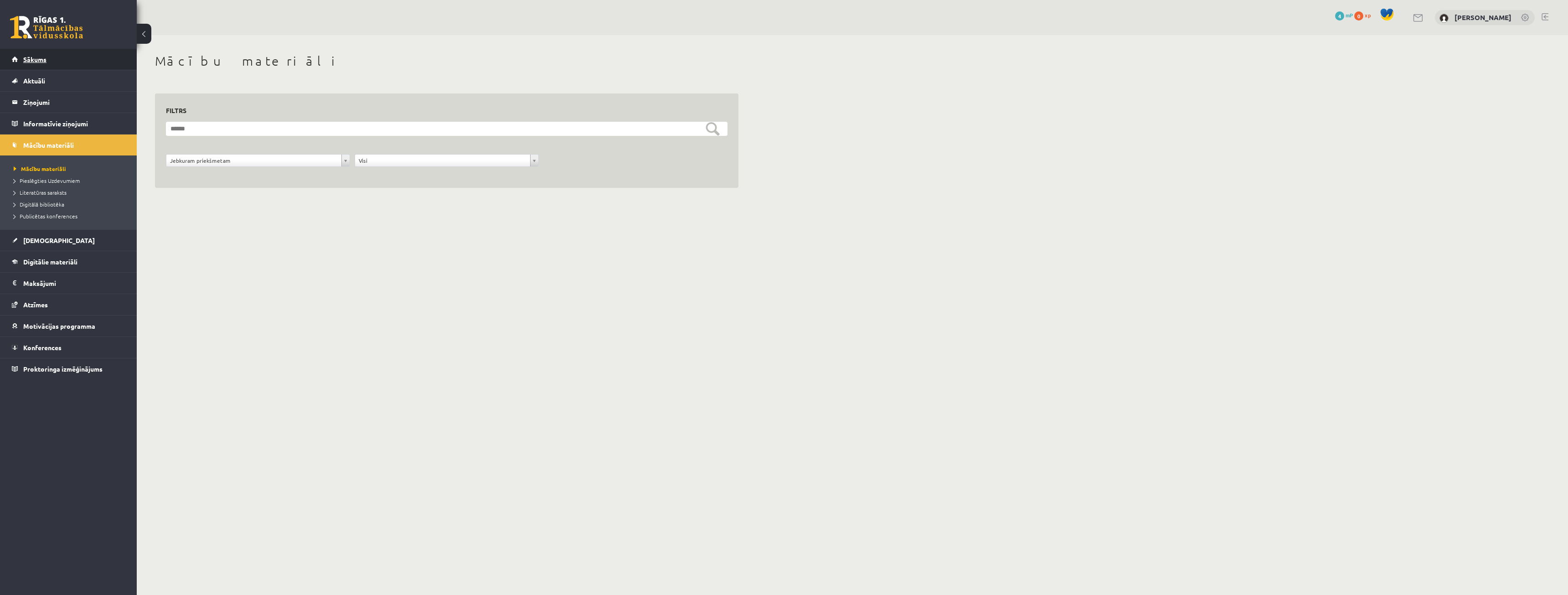
click at [79, 66] on link "Sākums" at bounding box center [68, 59] width 113 height 21
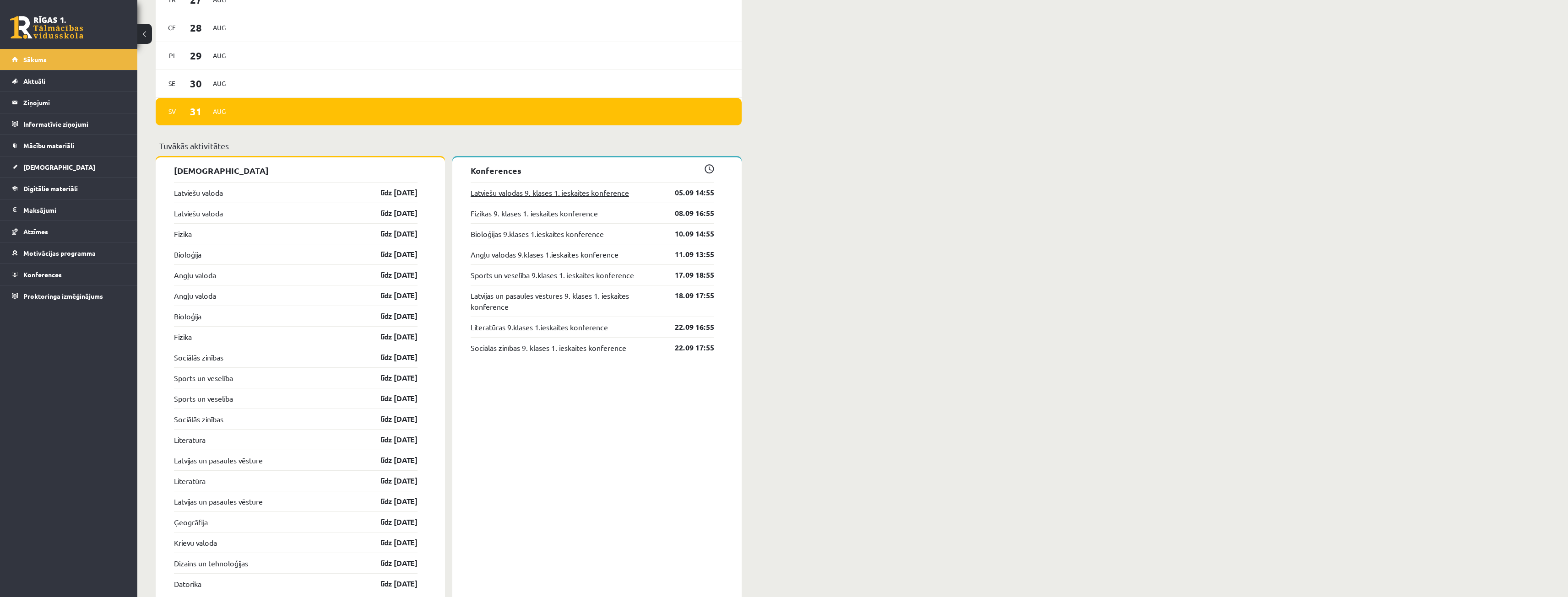
scroll to position [778, 0]
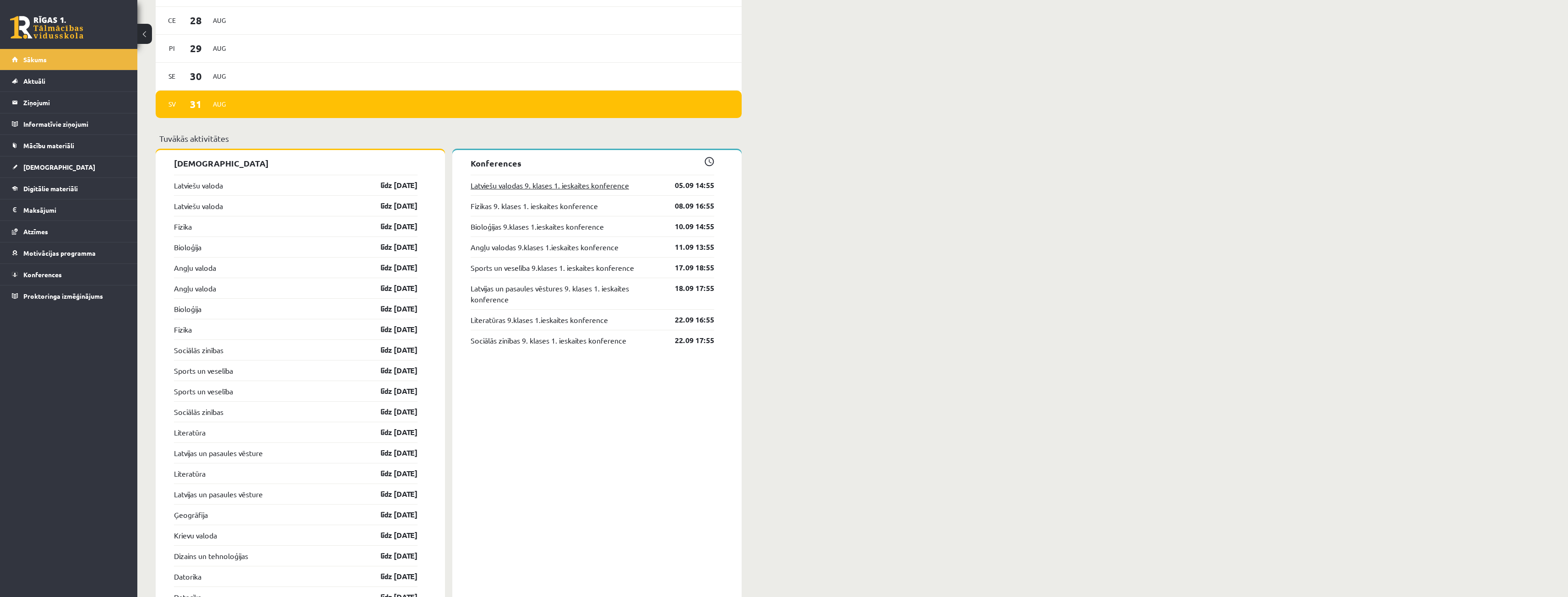
click at [545, 189] on link "Latviešu valodas 9. klases 1. ieskaites konference" at bounding box center [549, 186] width 159 height 11
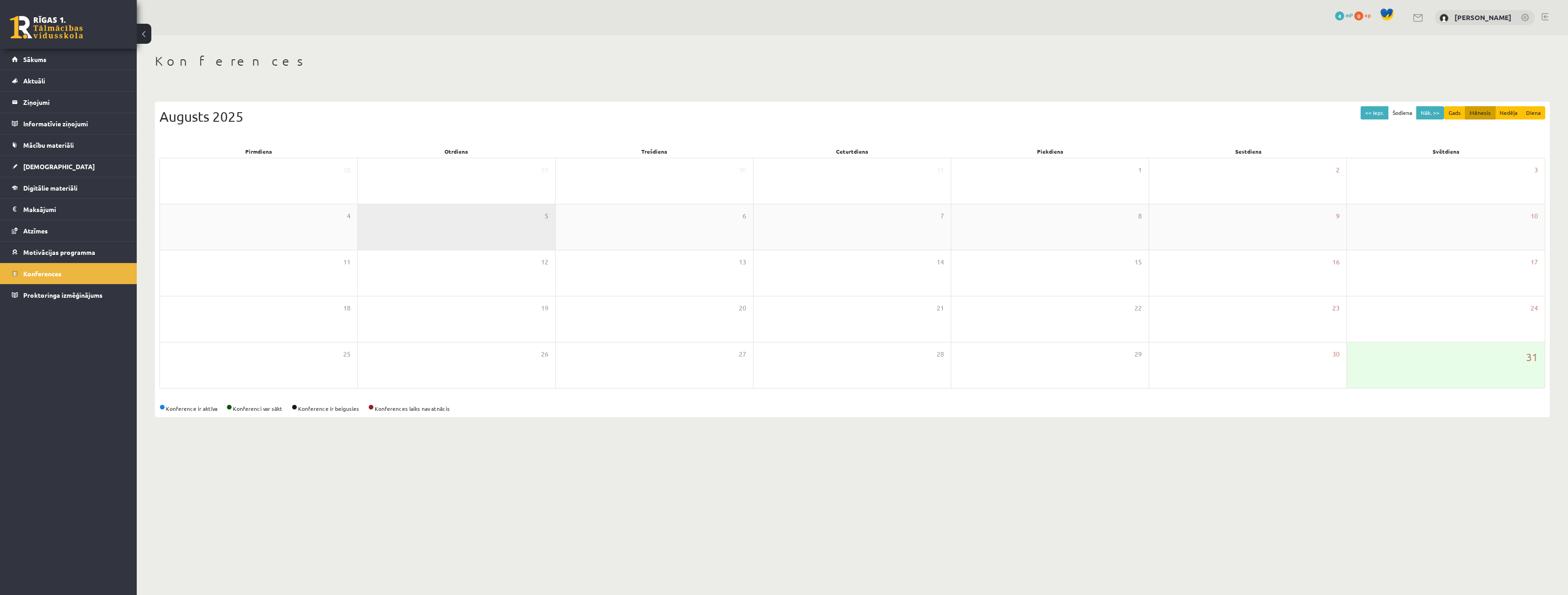
click at [451, 242] on div "5" at bounding box center [457, 227] width 197 height 45
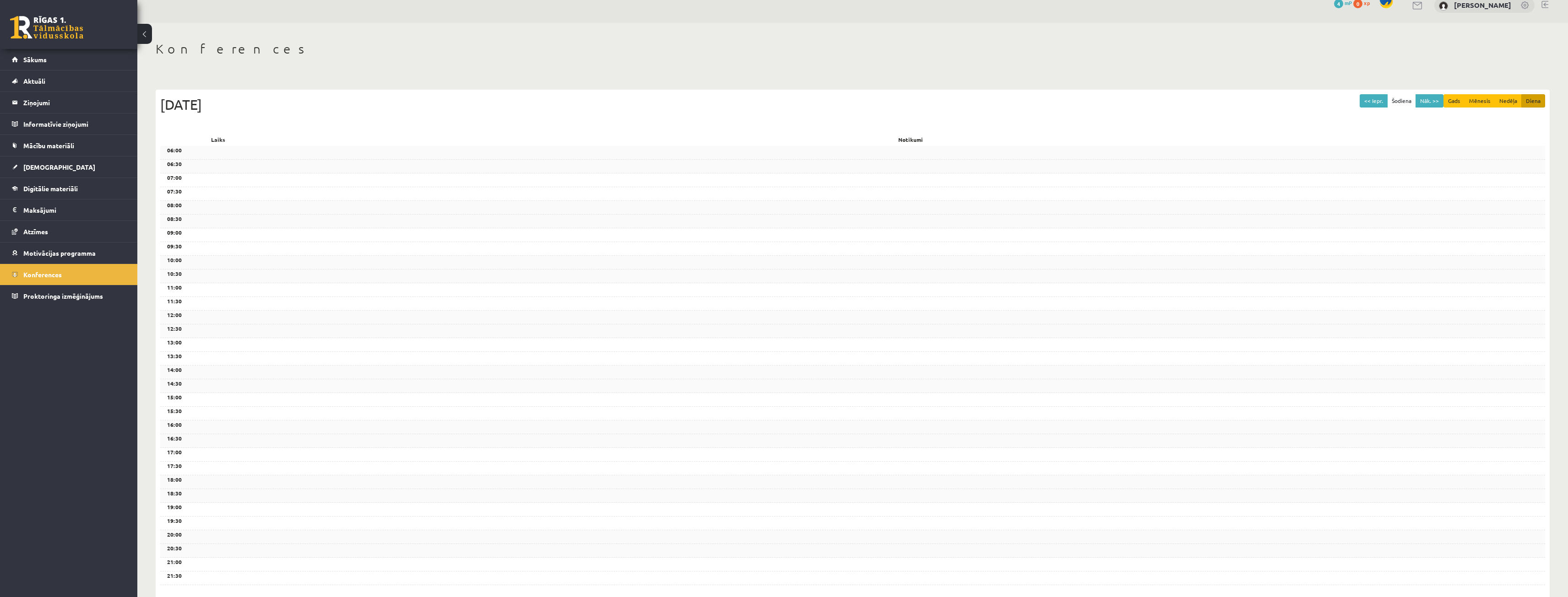
scroll to position [48, 0]
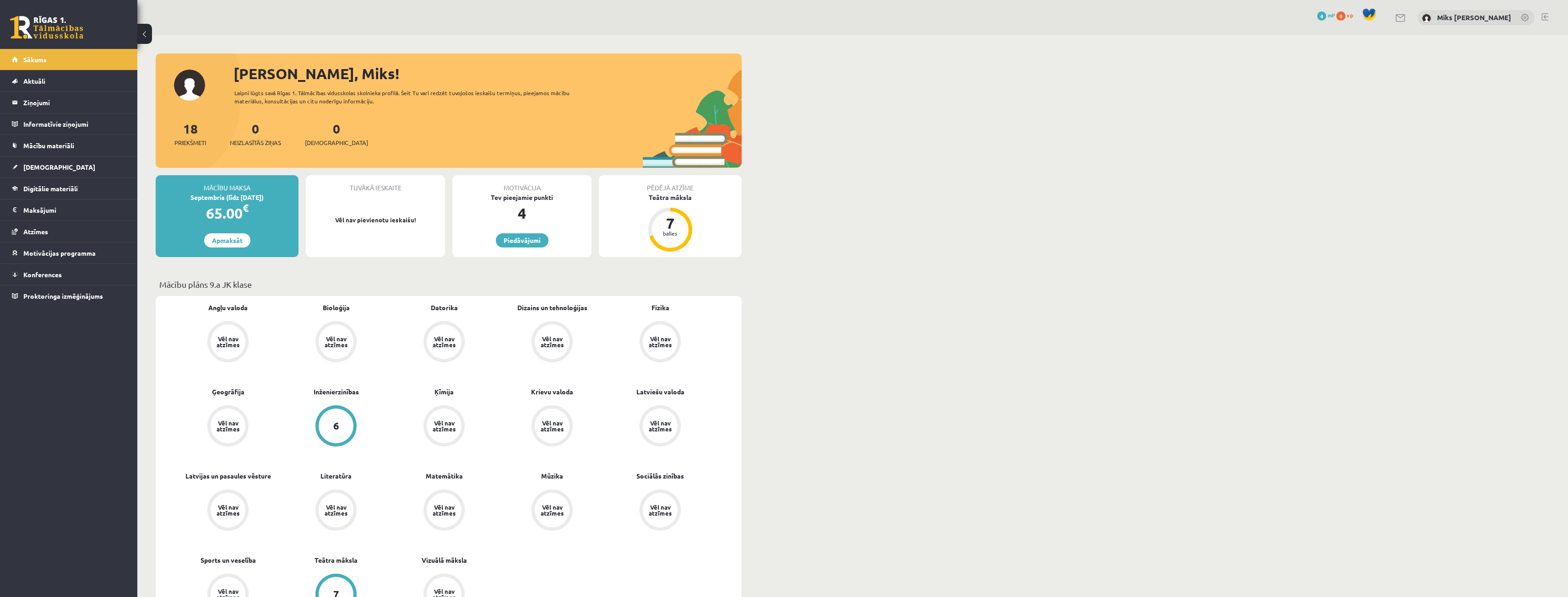
scroll to position [778, 0]
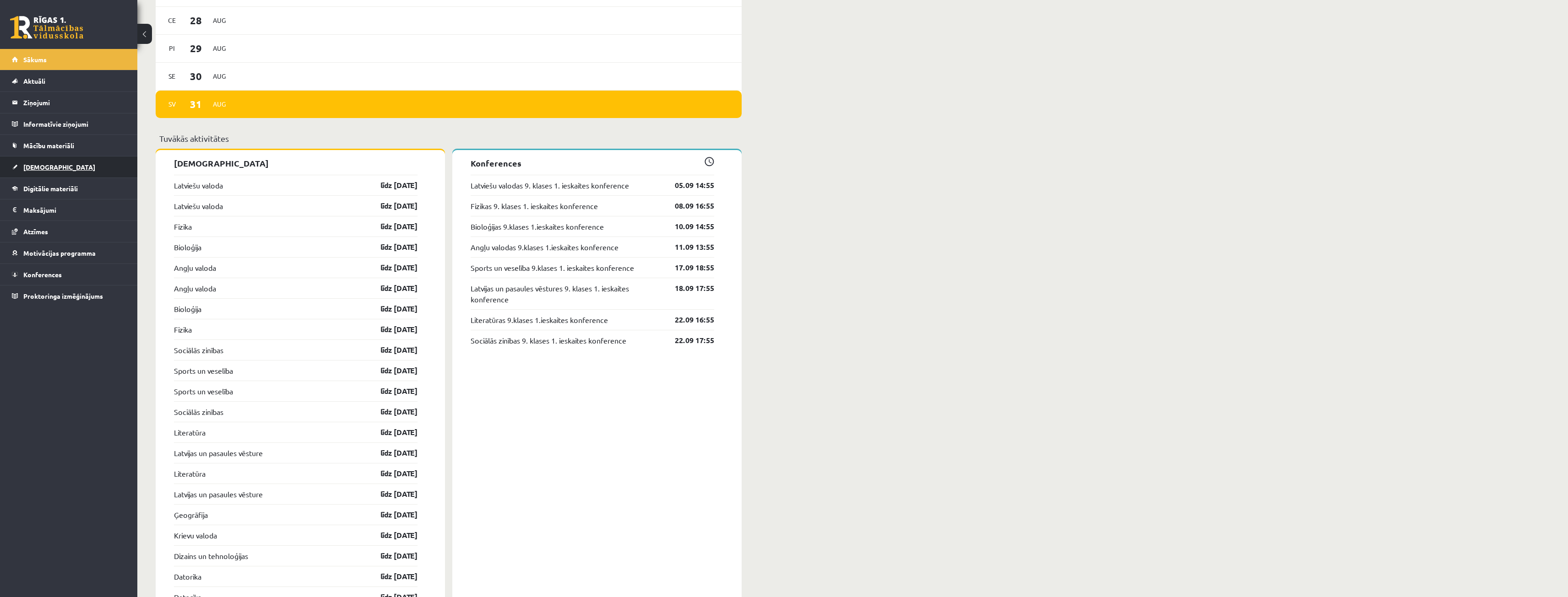
click at [49, 171] on link "[DEMOGRAPHIC_DATA]" at bounding box center [68, 166] width 114 height 21
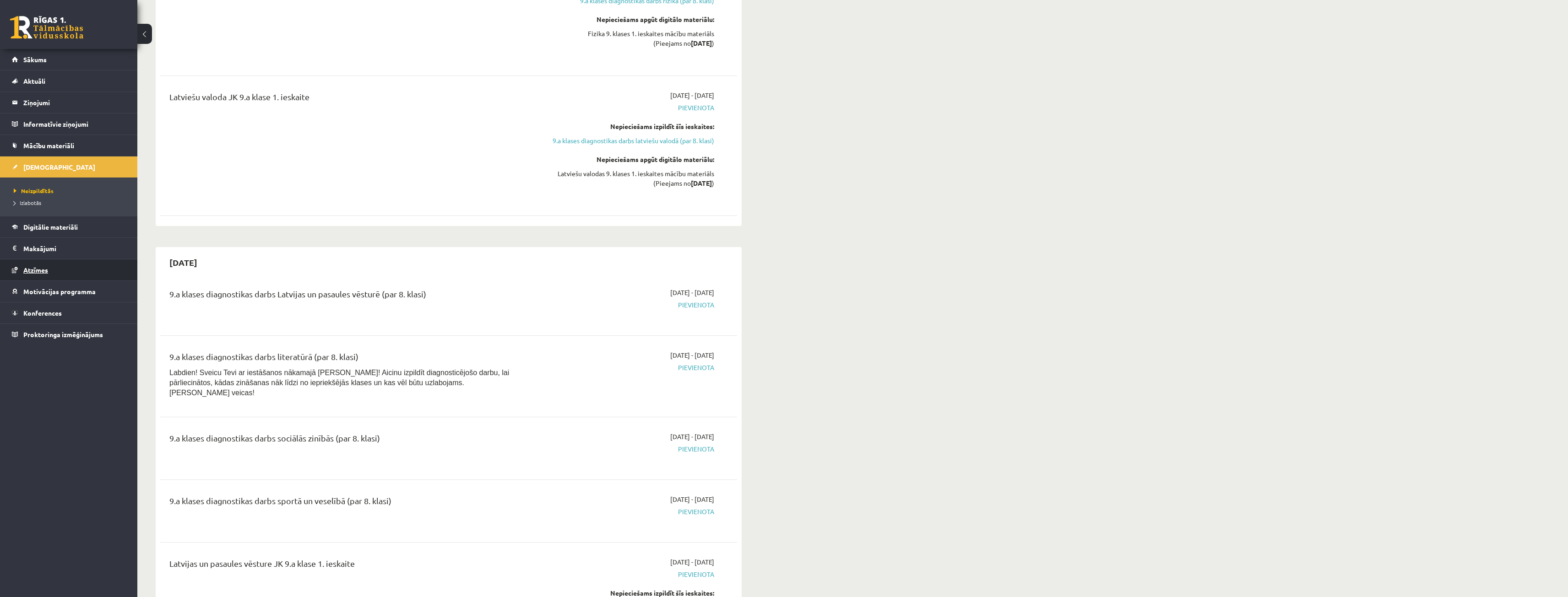
click at [48, 273] on span "Atzīmes" at bounding box center [36, 270] width 25 height 9
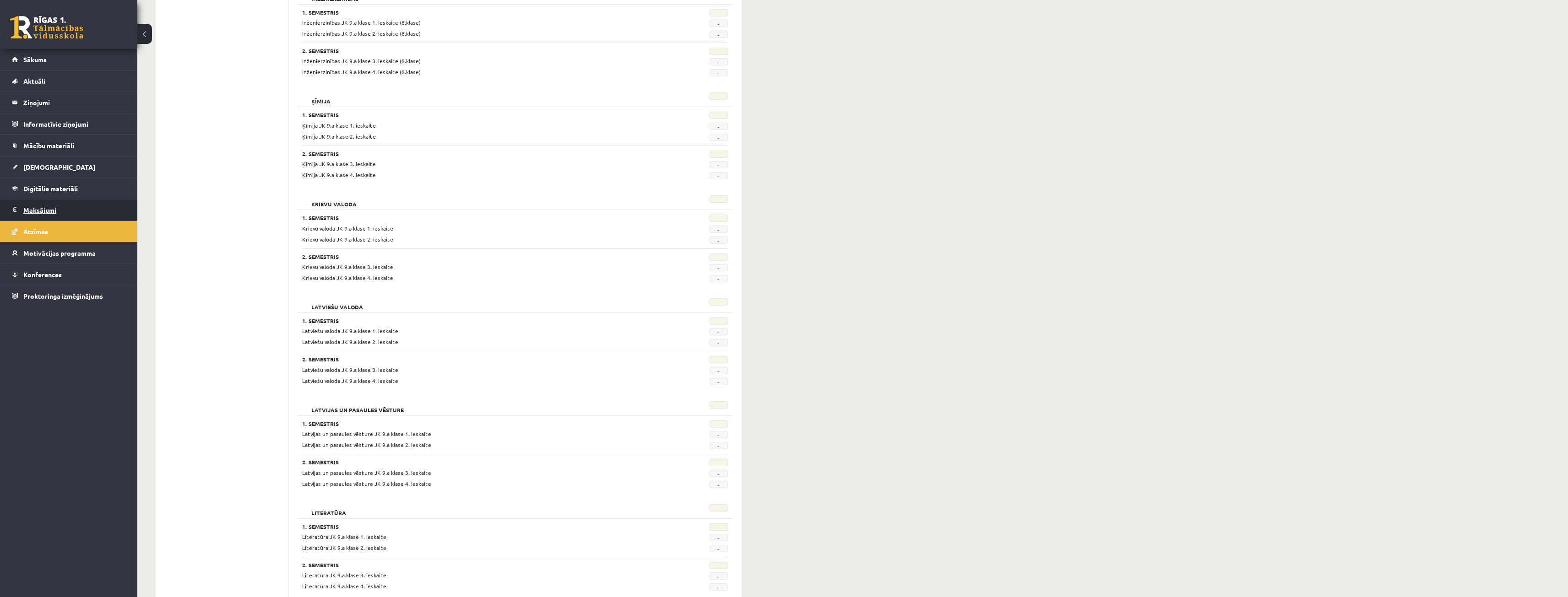
click at [47, 211] on legend "Maksājumi 0" at bounding box center [74, 210] width 103 height 21
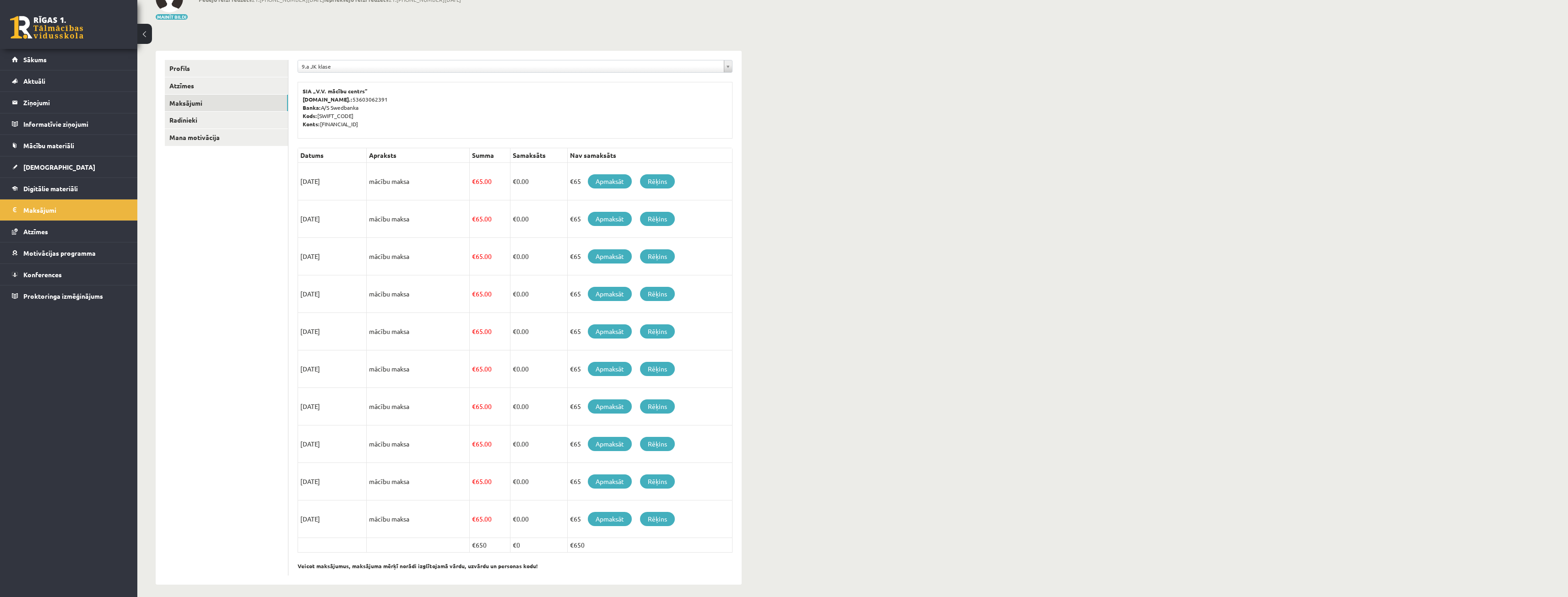
scroll to position [74, 0]
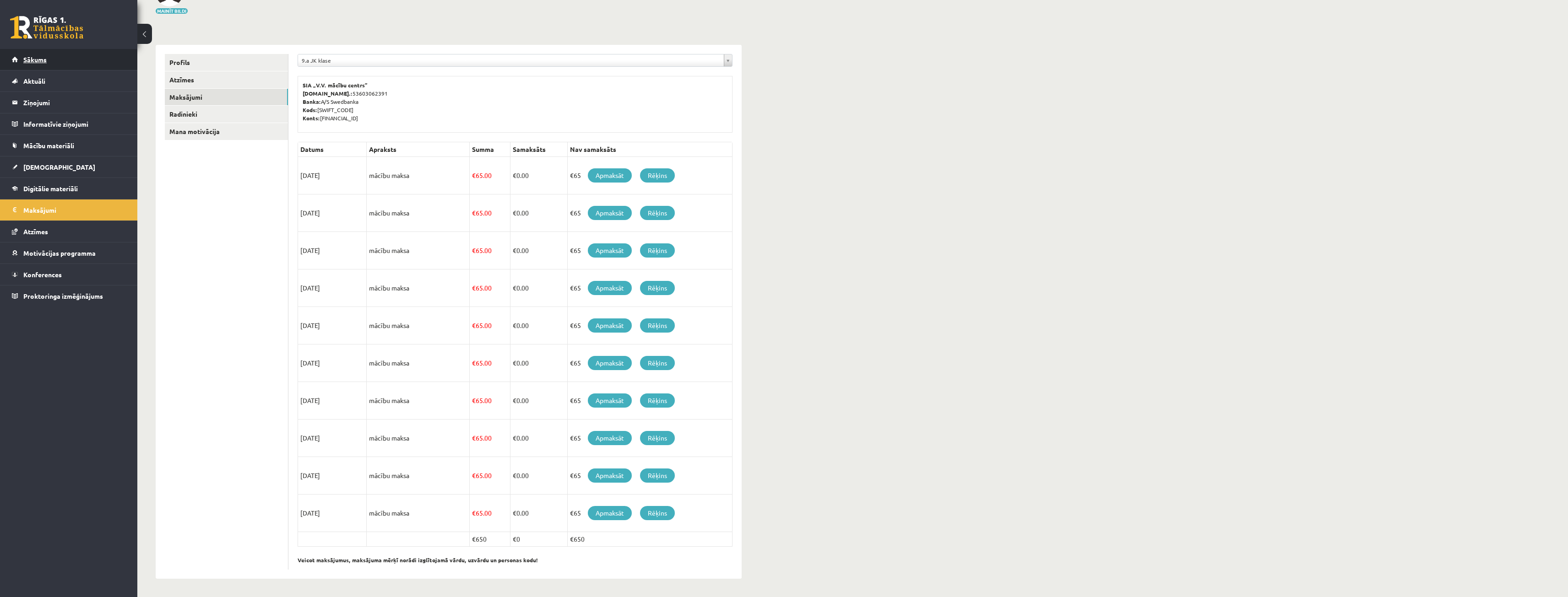
click at [89, 55] on link "Sākums" at bounding box center [68, 59] width 114 height 21
